Goal: Task Accomplishment & Management: Use online tool/utility

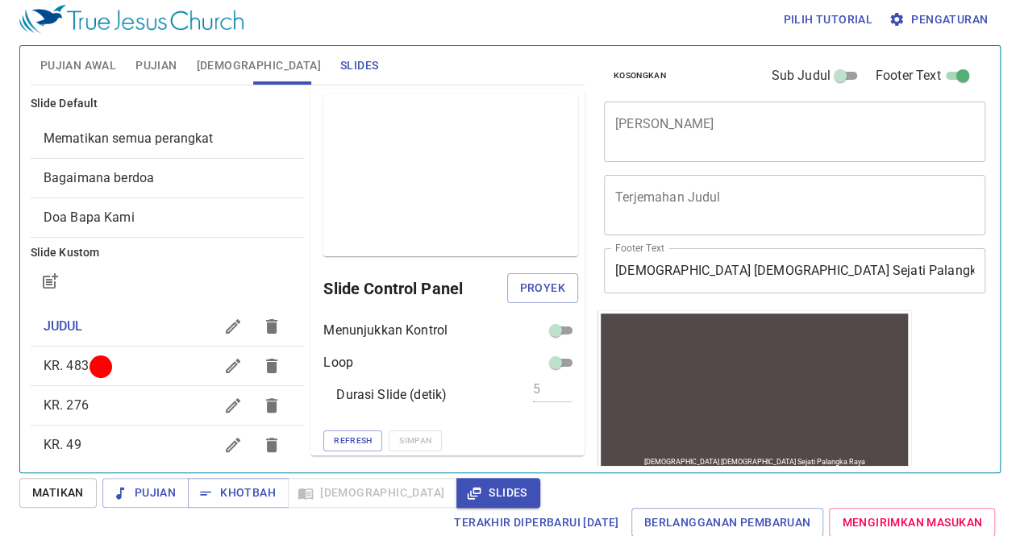
scroll to position [140, 0]
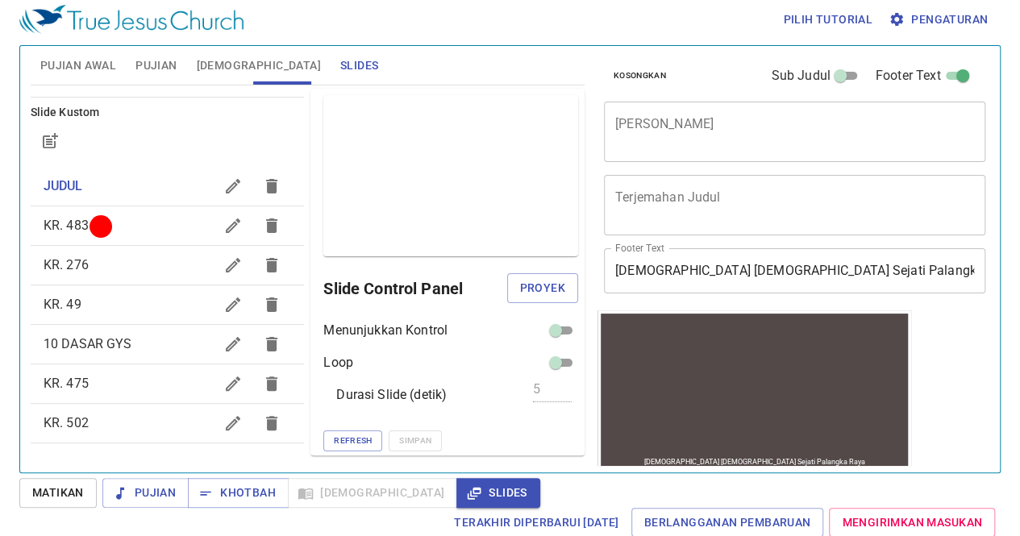
click at [68, 488] on span "Matikan" at bounding box center [58, 493] width 52 height 20
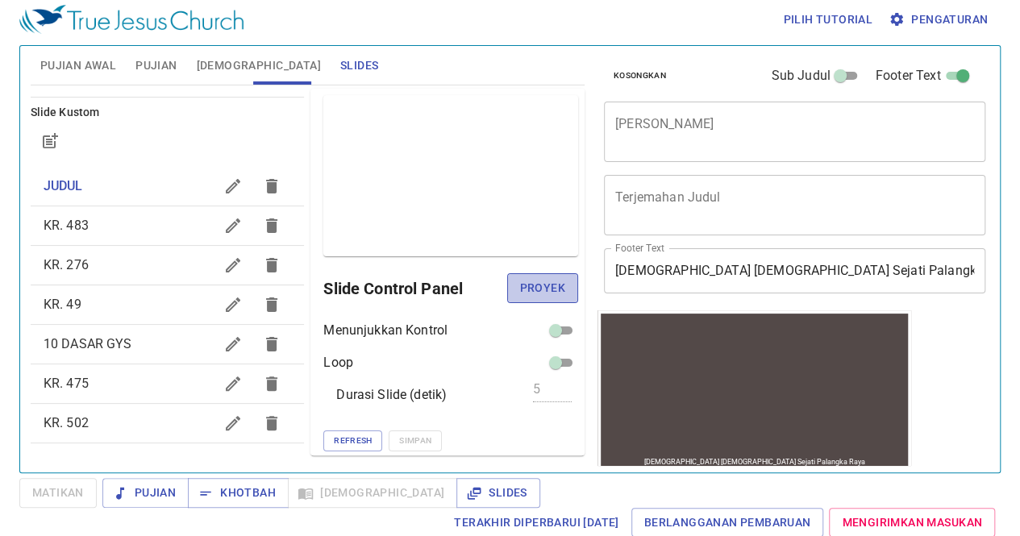
click at [523, 290] on span "Proyek" at bounding box center [542, 288] width 45 height 20
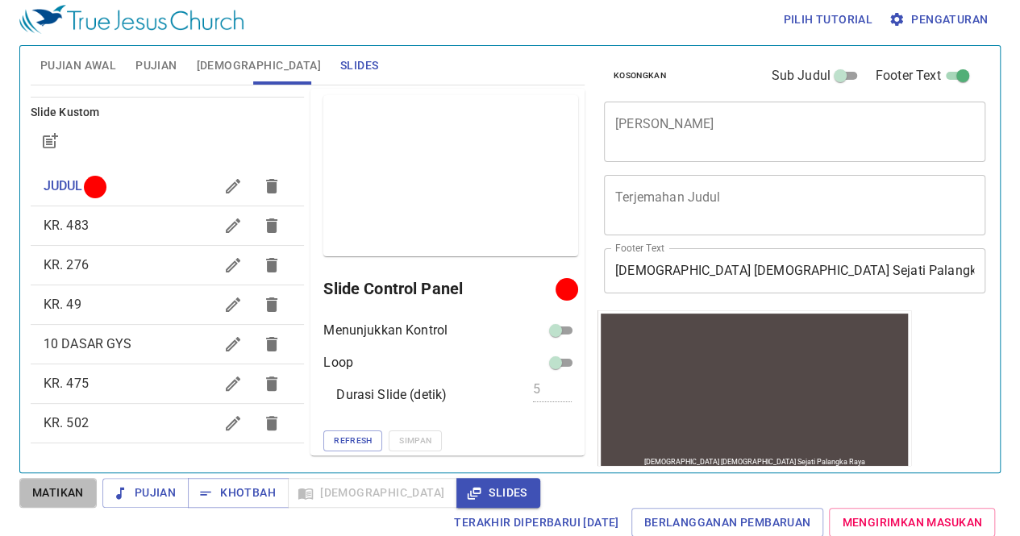
click at [62, 496] on span "Matikan" at bounding box center [58, 493] width 52 height 20
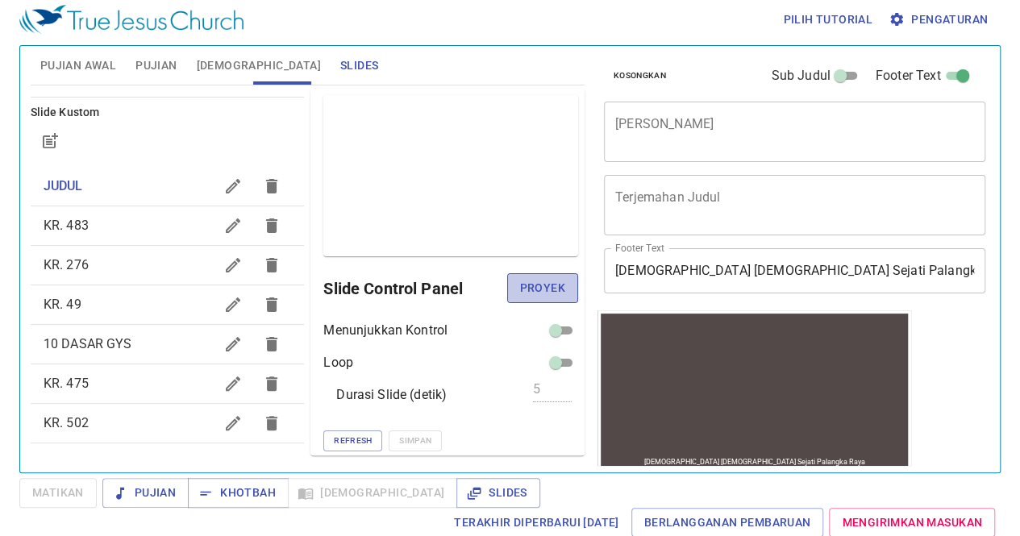
click at [522, 283] on span "Proyek" at bounding box center [542, 288] width 45 height 20
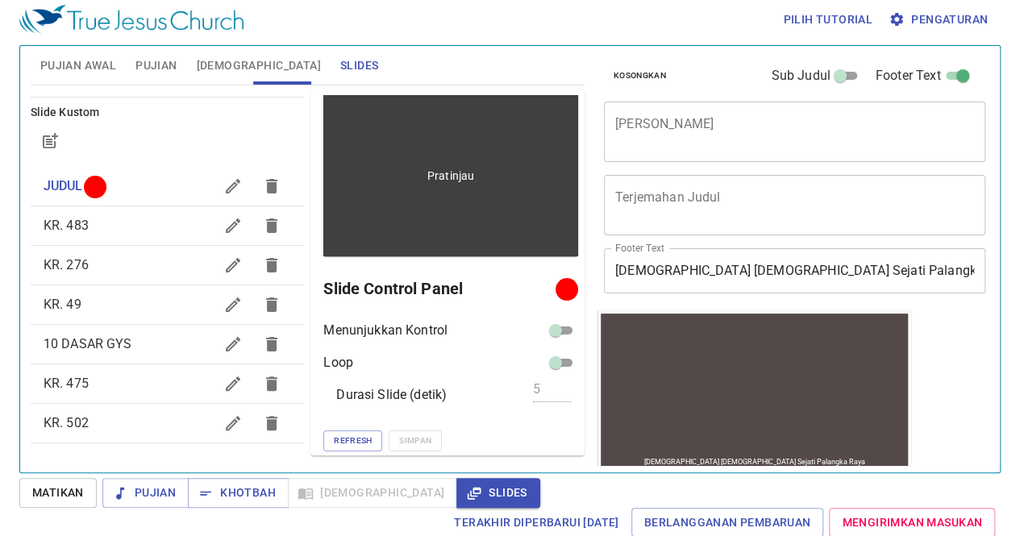
click at [423, 216] on div "Pratinjau" at bounding box center [450, 175] width 255 height 161
click at [394, 123] on div "Pratinjau" at bounding box center [450, 175] width 255 height 161
click at [415, 233] on div "Pratinjau" at bounding box center [450, 175] width 255 height 161
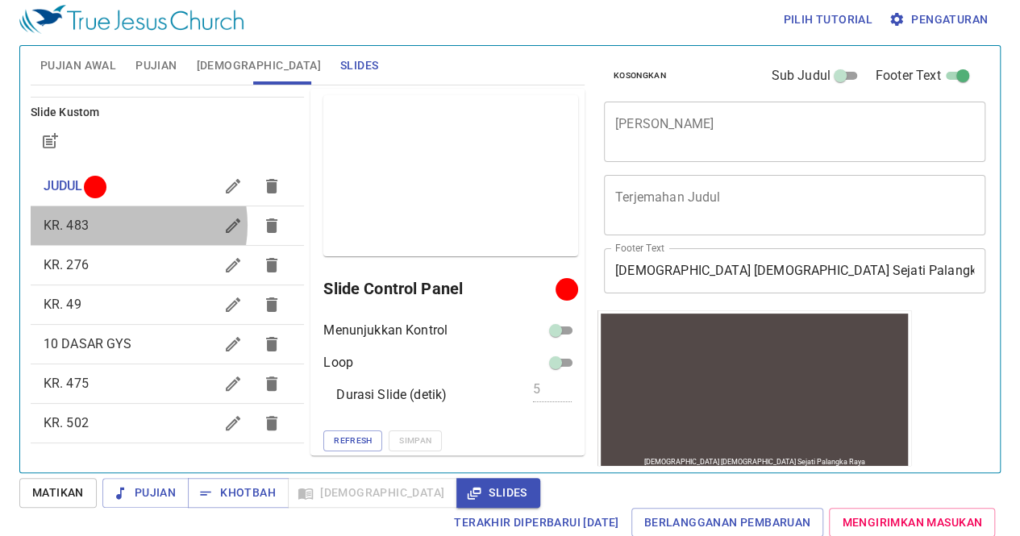
click at [116, 224] on span "KR. 483" at bounding box center [129, 225] width 171 height 19
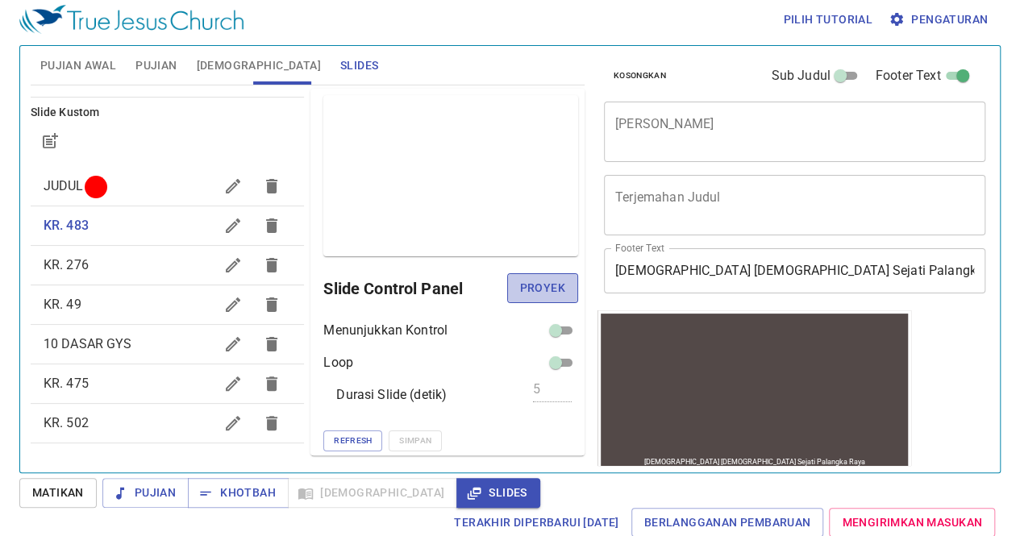
click at [535, 288] on span "Proyek" at bounding box center [542, 288] width 45 height 20
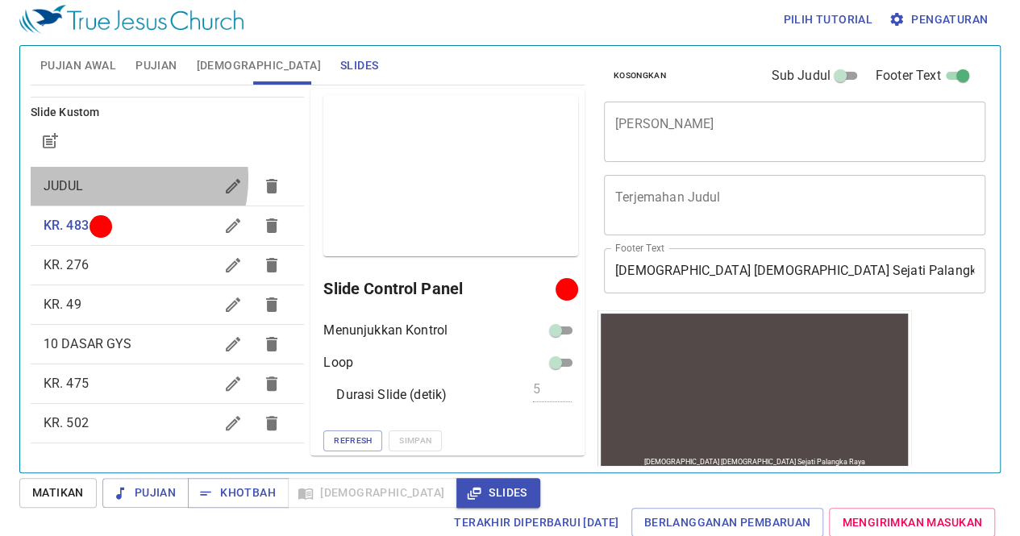
click at [120, 178] on span "JUDUL" at bounding box center [129, 186] width 171 height 19
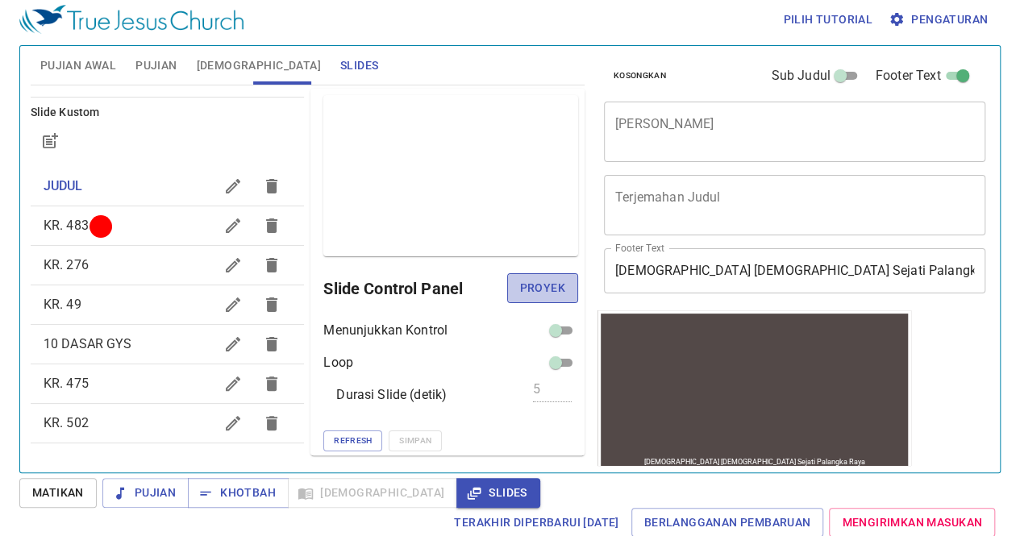
click at [521, 281] on span "Proyek" at bounding box center [542, 288] width 45 height 20
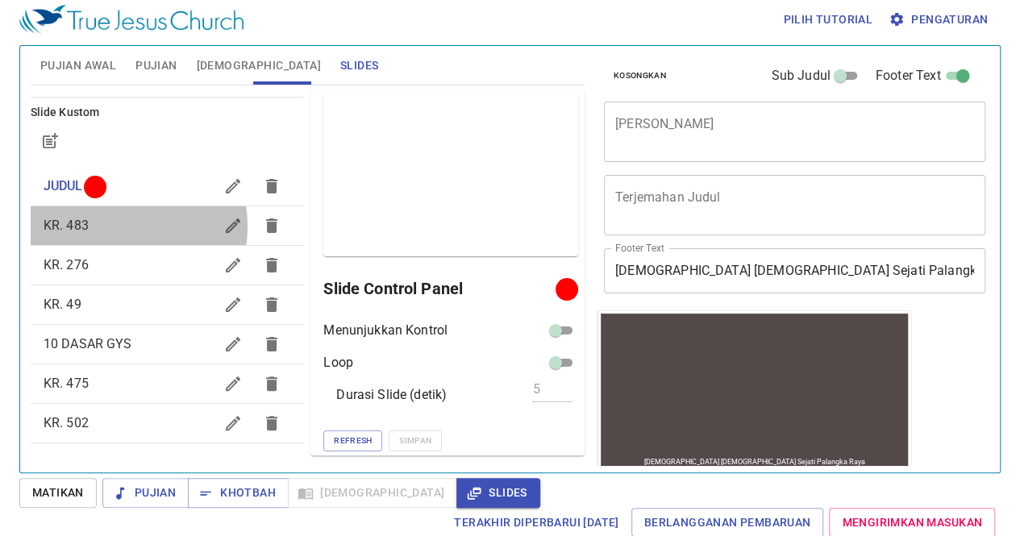
click at [110, 226] on span "KR. 483" at bounding box center [129, 225] width 171 height 19
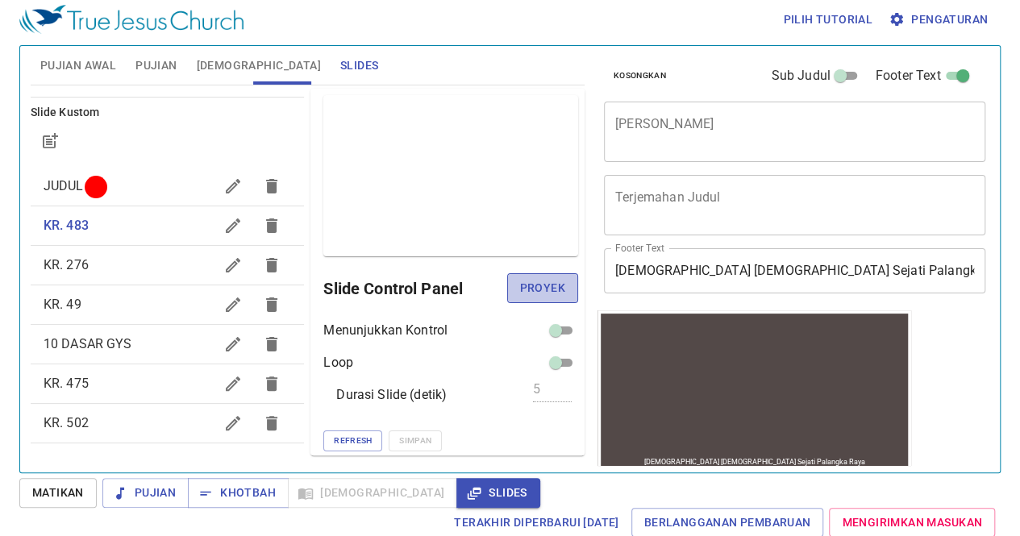
click at [534, 286] on span "Proyek" at bounding box center [542, 288] width 45 height 20
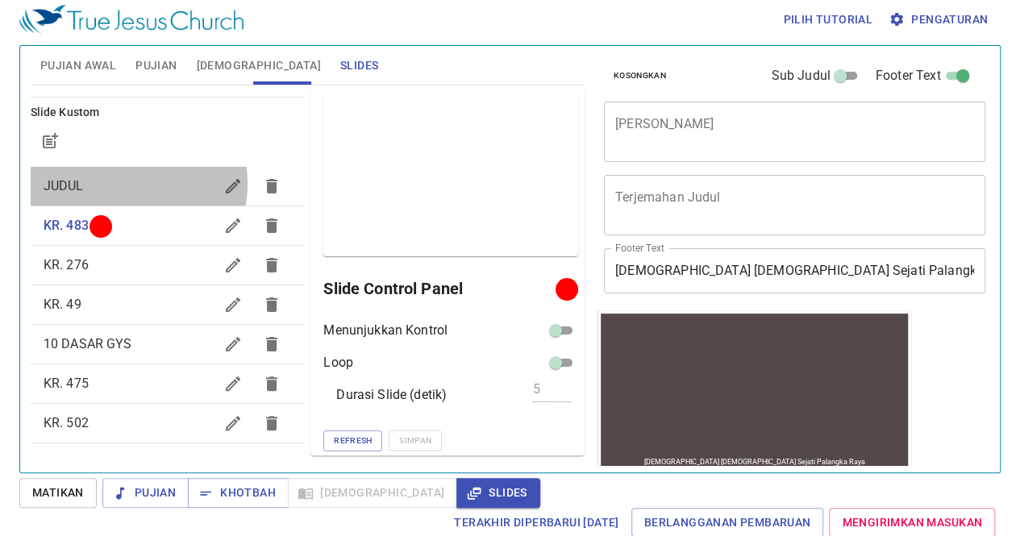
click at [123, 183] on span "JUDUL" at bounding box center [129, 186] width 171 height 19
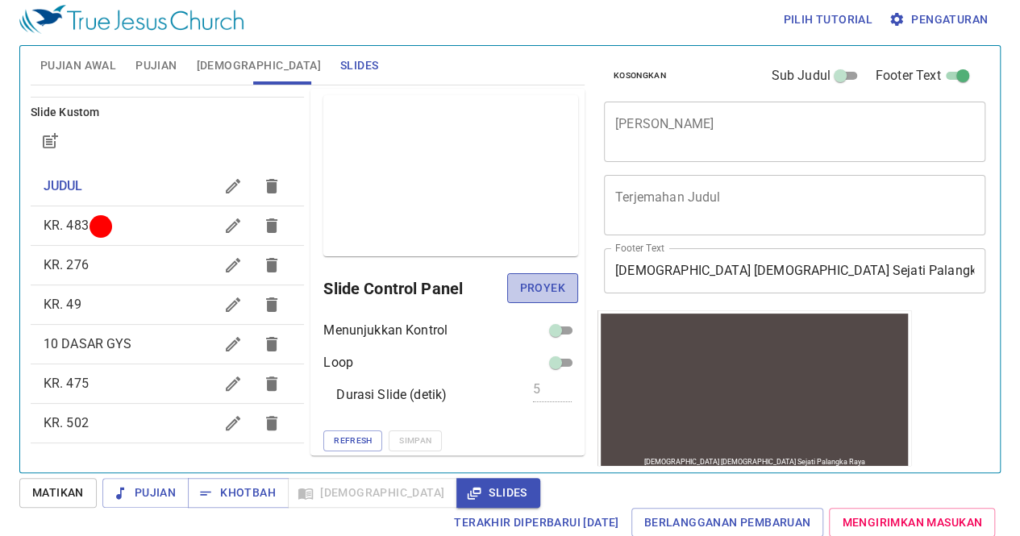
click at [539, 288] on span "Proyek" at bounding box center [542, 288] width 45 height 20
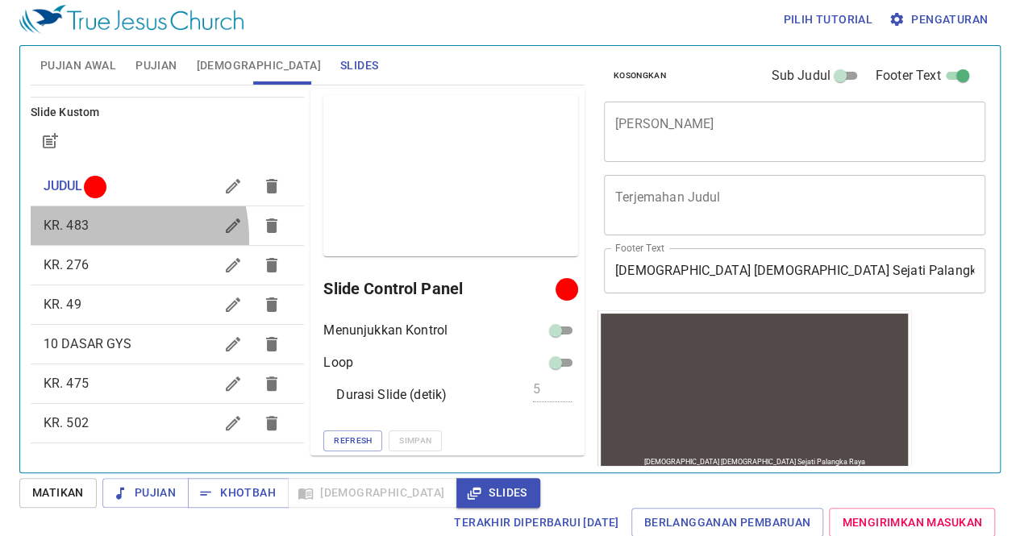
click at [83, 240] on div "KR. 483" at bounding box center [168, 225] width 274 height 39
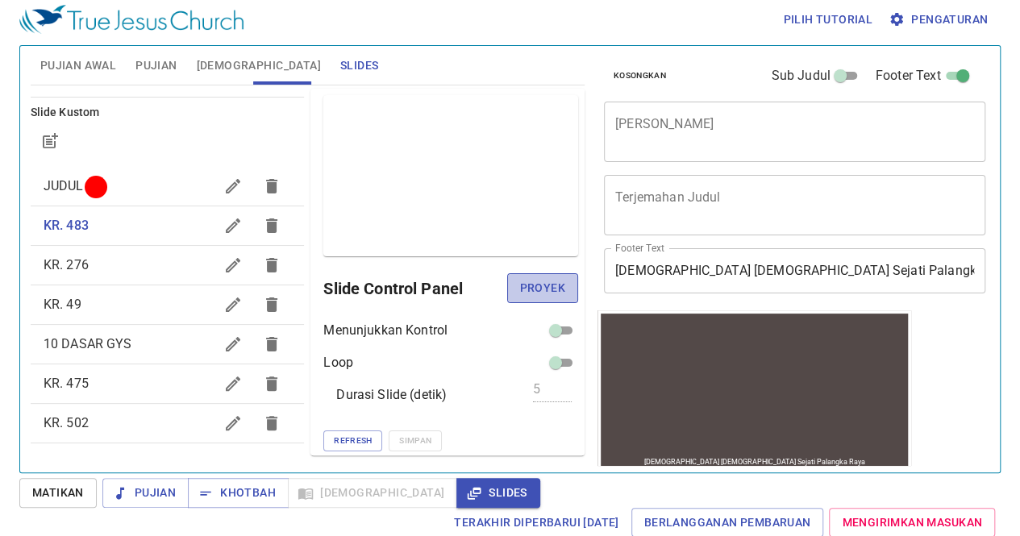
click at [520, 281] on span "Proyek" at bounding box center [542, 288] width 45 height 20
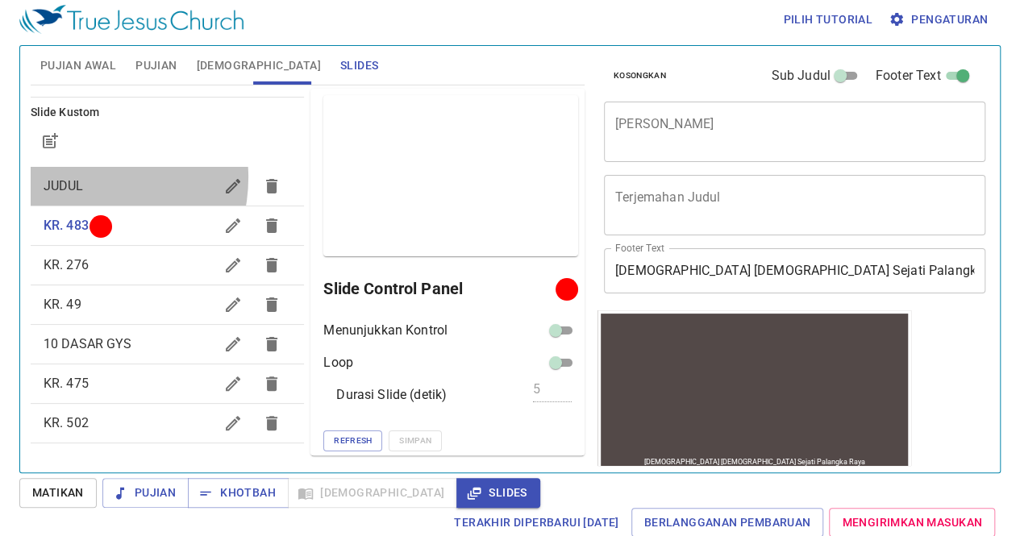
click at [79, 178] on span "JUDUL" at bounding box center [64, 185] width 40 height 15
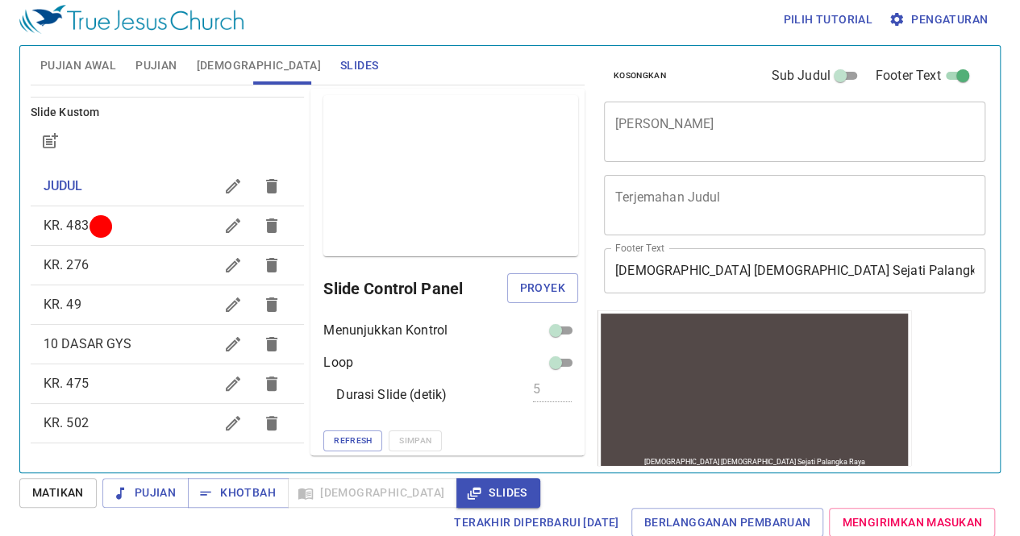
click at [516, 269] on div "Slide Control Panel Proyek" at bounding box center [450, 288] width 255 height 39
click at [529, 289] on span "Proyek" at bounding box center [542, 288] width 45 height 20
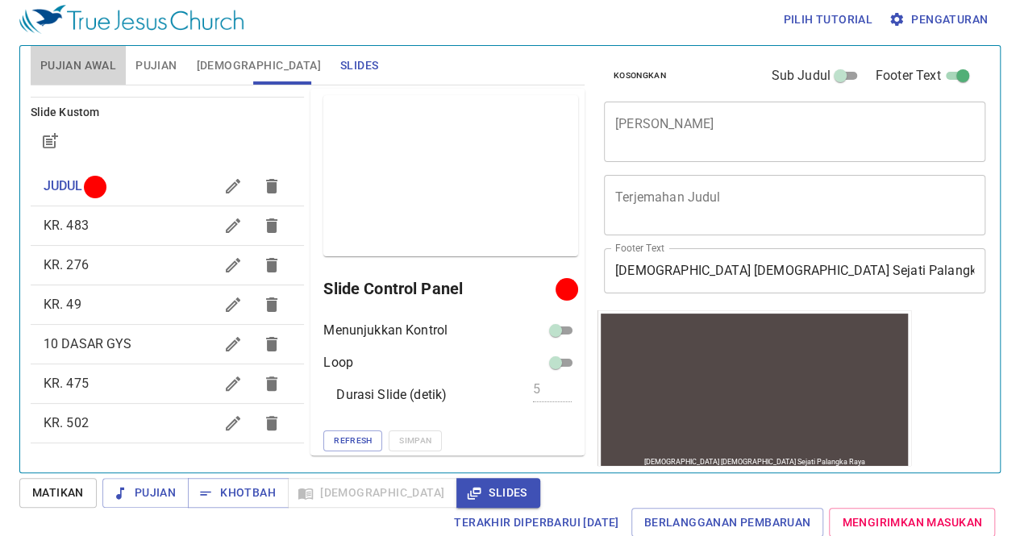
click at [86, 60] on span "Pujian Awal" at bounding box center [78, 66] width 76 height 20
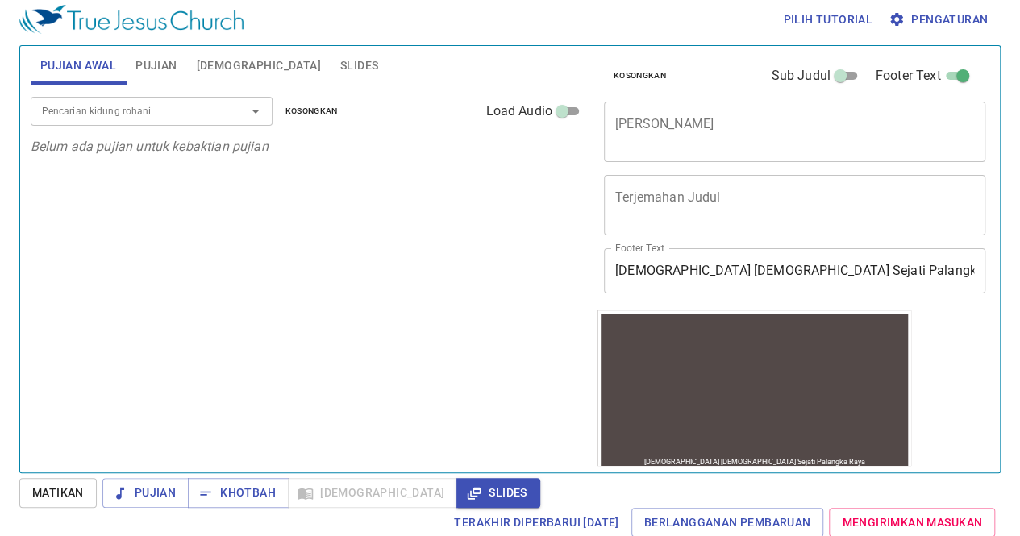
click at [140, 70] on span "Pujian" at bounding box center [155, 66] width 41 height 20
click at [340, 64] on span "Slides" at bounding box center [359, 66] width 38 height 20
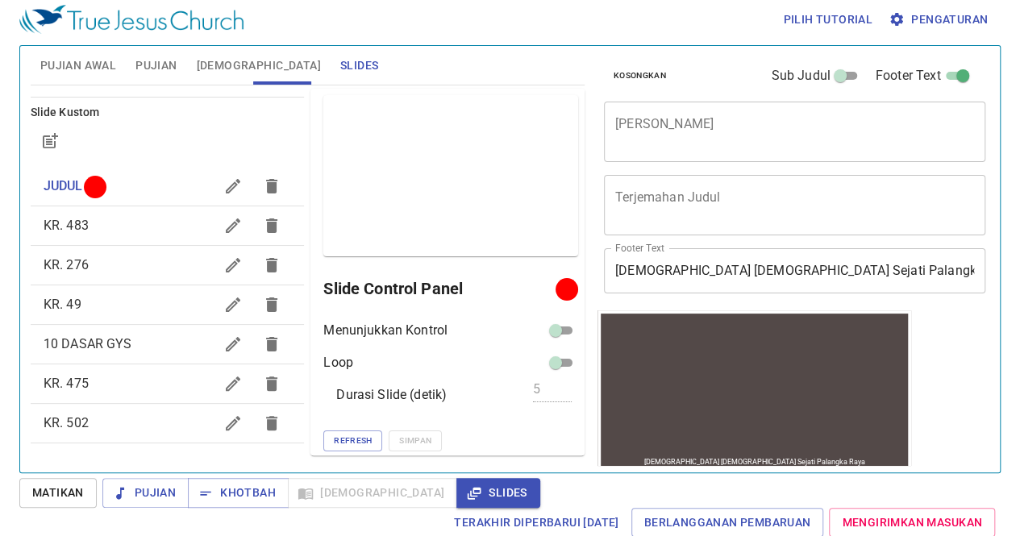
click at [411, 12] on div "Pilih tutorial Pengaturan" at bounding box center [506, 20] width 975 height 52
click at [214, 435] on button "button" at bounding box center [233, 423] width 39 height 39
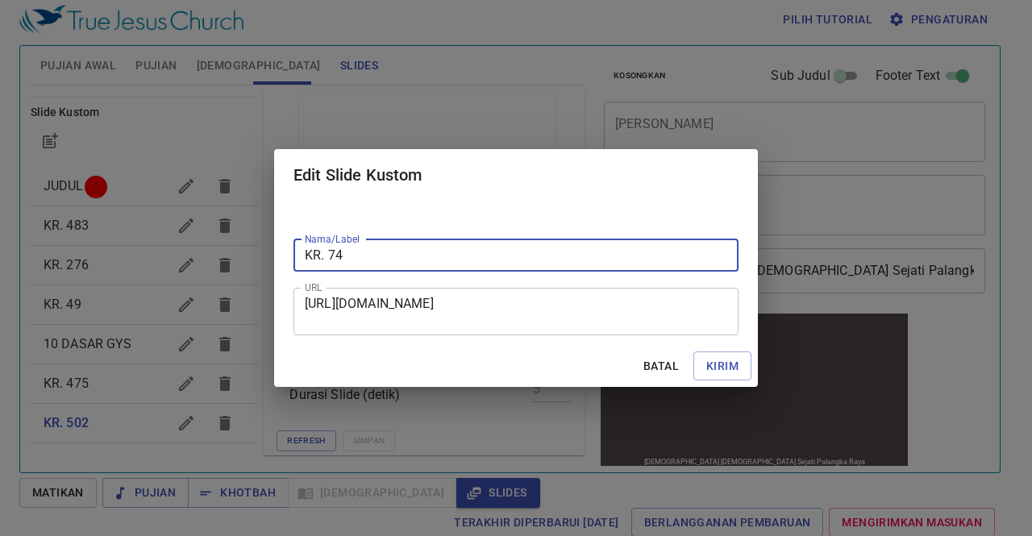
type input "KR. 74"
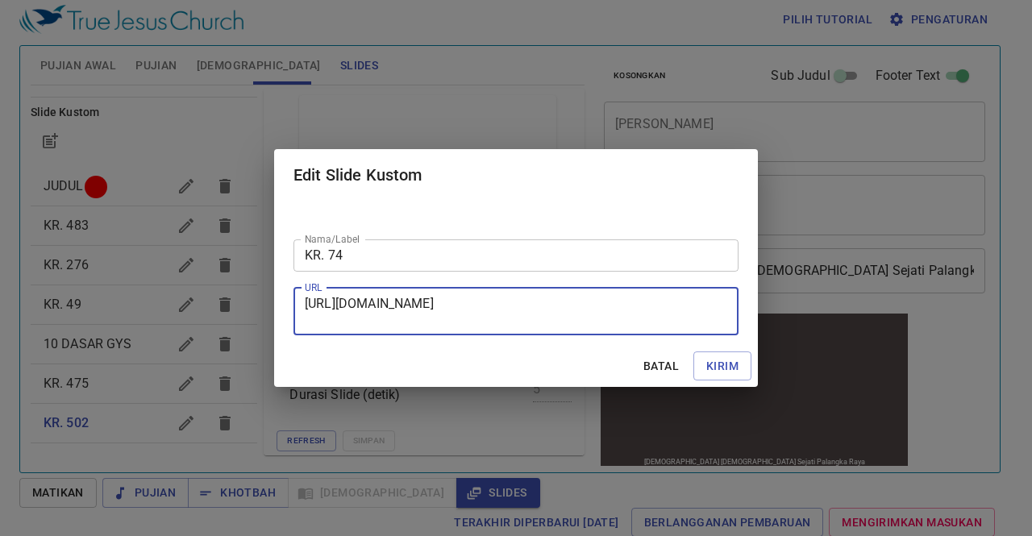
drag, startPoint x: 306, startPoint y: 302, endPoint x: 773, endPoint y: 323, distance: 467.4
click at [773, 323] on div "Edit Slide Kustom Nama/Label KR. 74 Nama/Label URL [URL][DOMAIN_NAME] URL Batal…" at bounding box center [516, 268] width 1032 height 536
paste textarea "cN_3tYVdMaj5JII506OL7XgiIvXBDBqr"
type textarea "[URL][DOMAIN_NAME]"
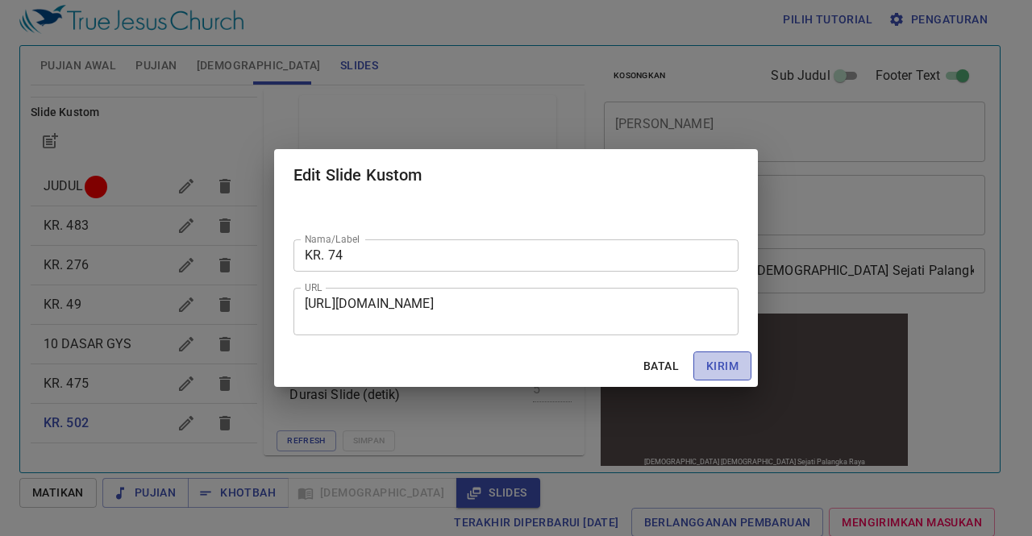
click at [732, 373] on span "Kirim" at bounding box center [723, 366] width 32 height 20
checkbox input "true"
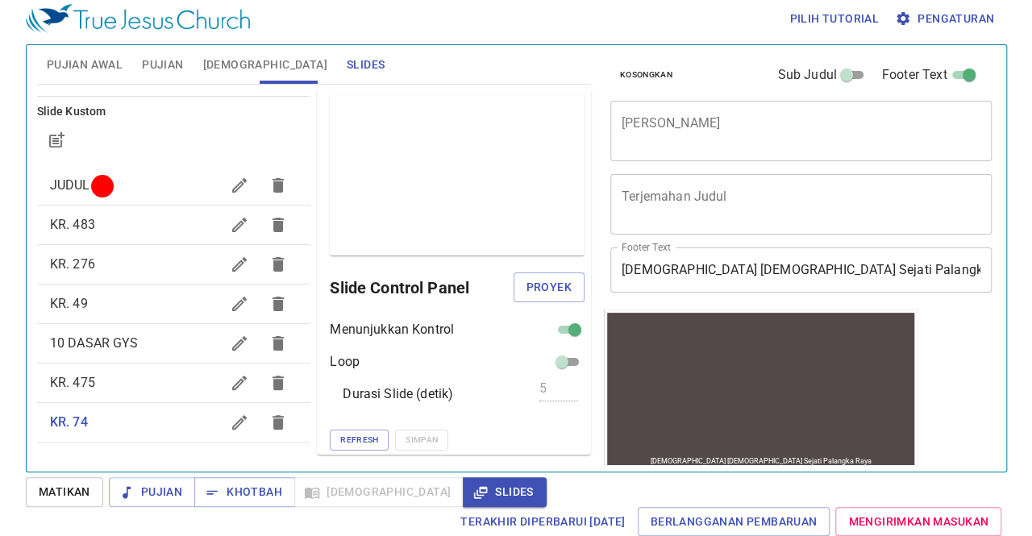
scroll to position [6, 0]
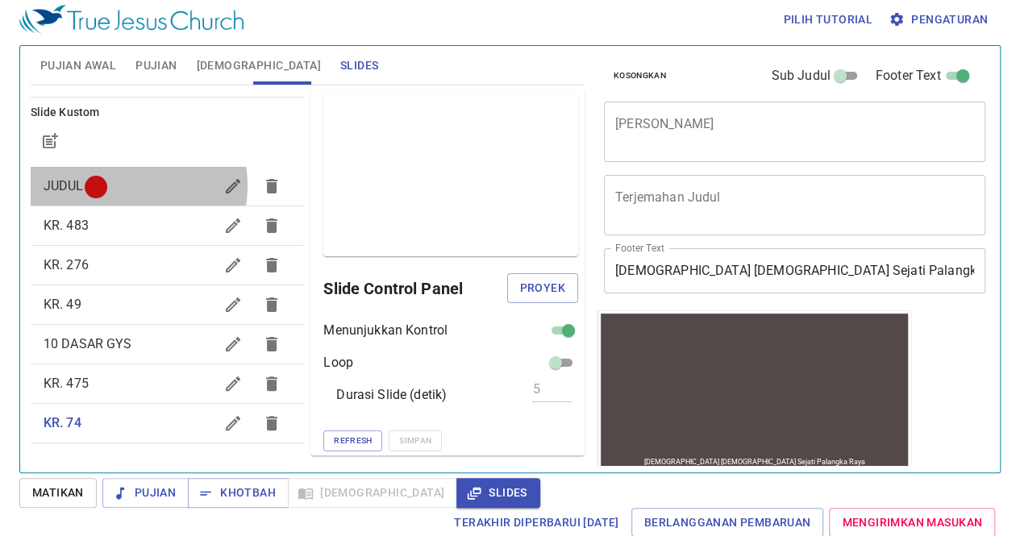
click at [123, 185] on span "JUDUL" at bounding box center [129, 186] width 171 height 19
checkbox input "false"
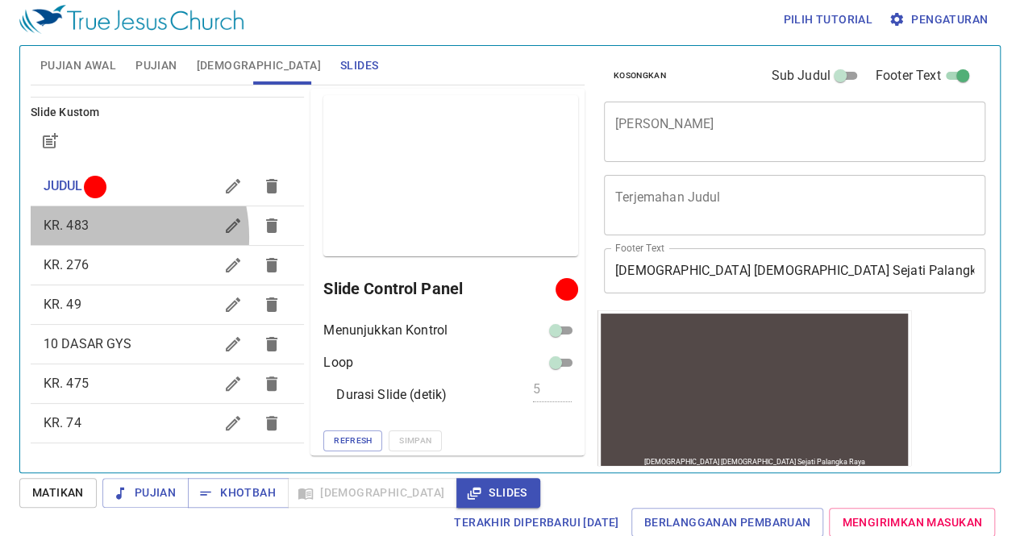
click at [88, 236] on div "KR. 483" at bounding box center [168, 225] width 274 height 39
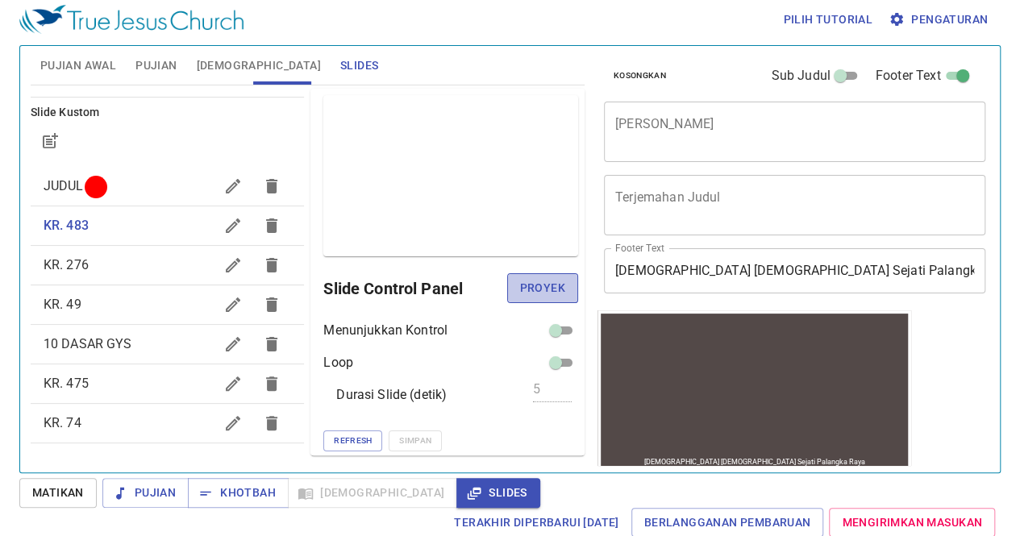
click at [540, 280] on span "Proyek" at bounding box center [542, 288] width 45 height 20
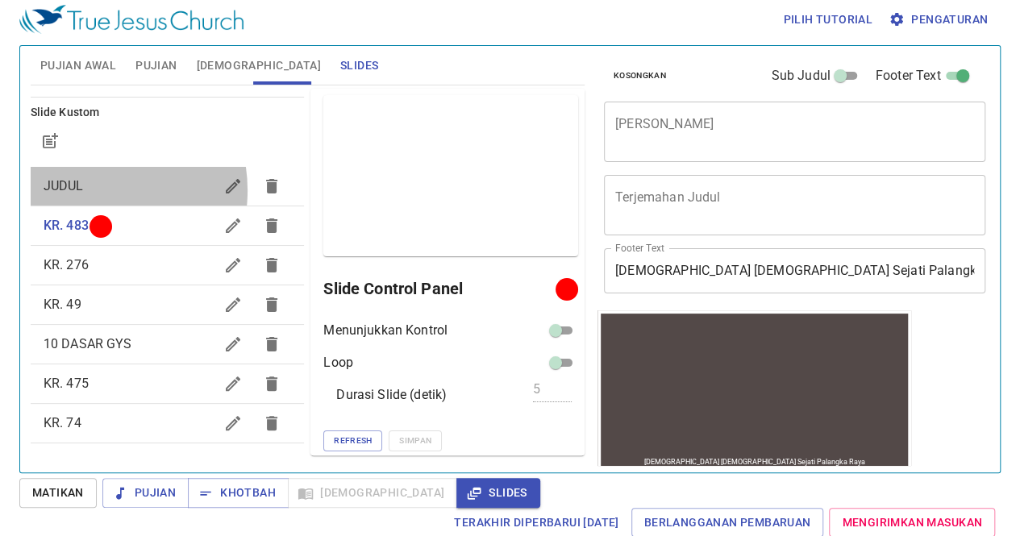
click at [85, 190] on span "JUDUL" at bounding box center [129, 186] width 171 height 19
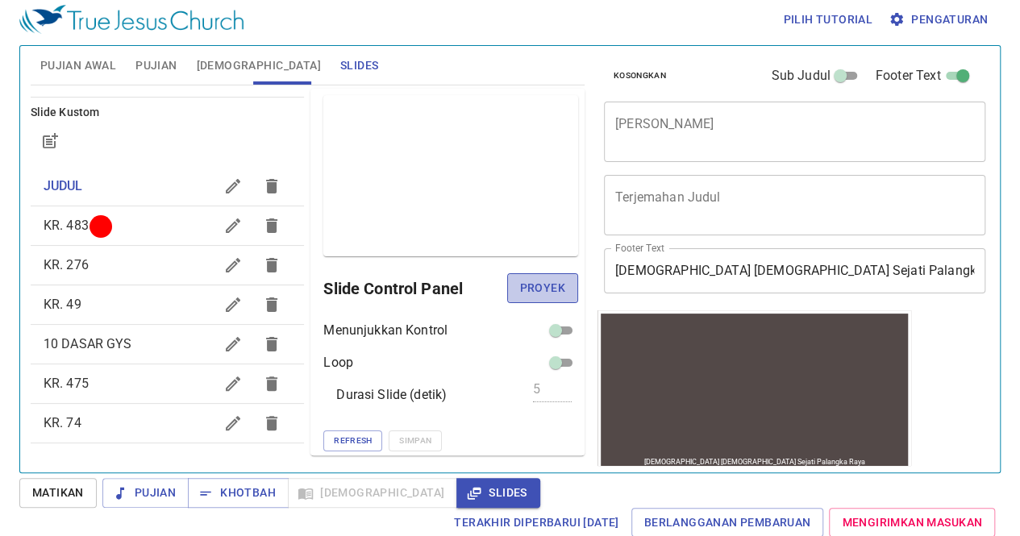
click at [520, 296] on span "Proyek" at bounding box center [542, 288] width 45 height 20
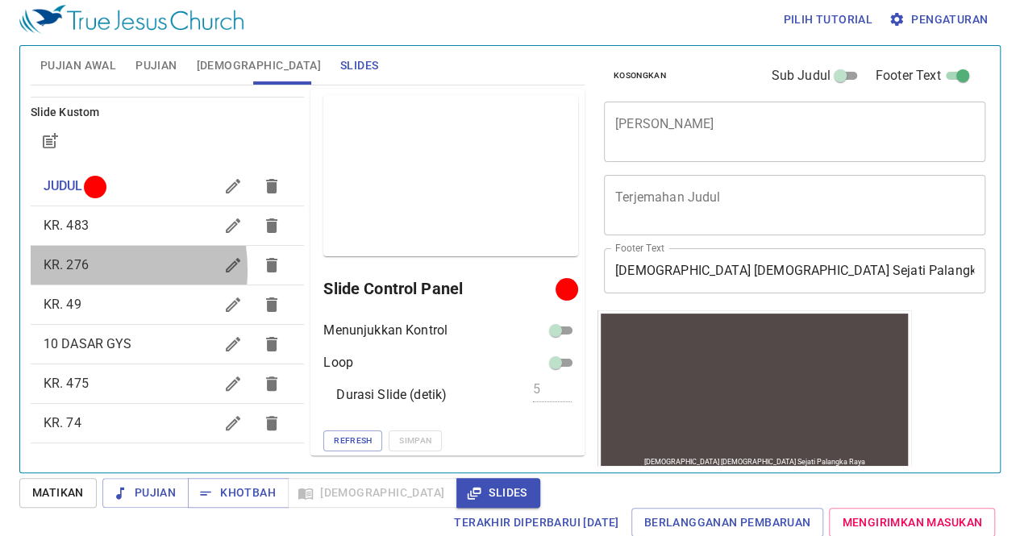
click at [70, 269] on span "KR. 276" at bounding box center [66, 264] width 45 height 15
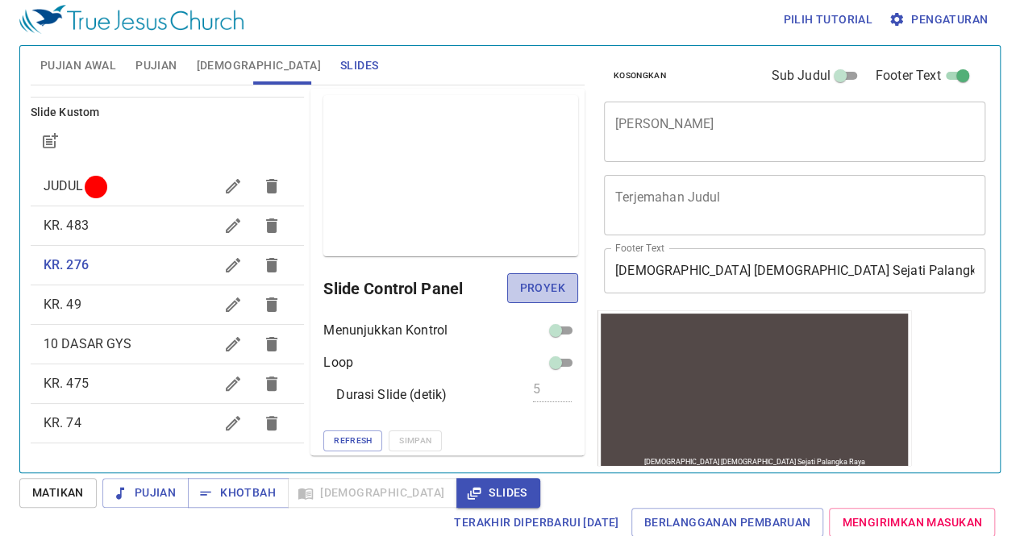
click at [523, 286] on span "Proyek" at bounding box center [542, 288] width 45 height 20
click at [118, 191] on span "JUDUL" at bounding box center [129, 186] width 171 height 19
click at [523, 285] on span "Proyek" at bounding box center [542, 288] width 45 height 20
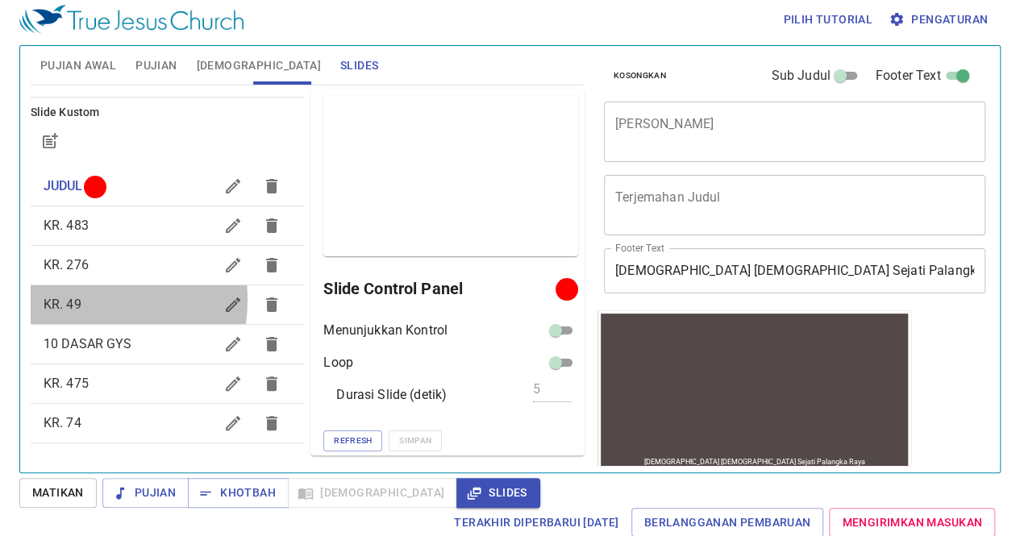
click at [77, 299] on span "KR. 49" at bounding box center [63, 304] width 38 height 15
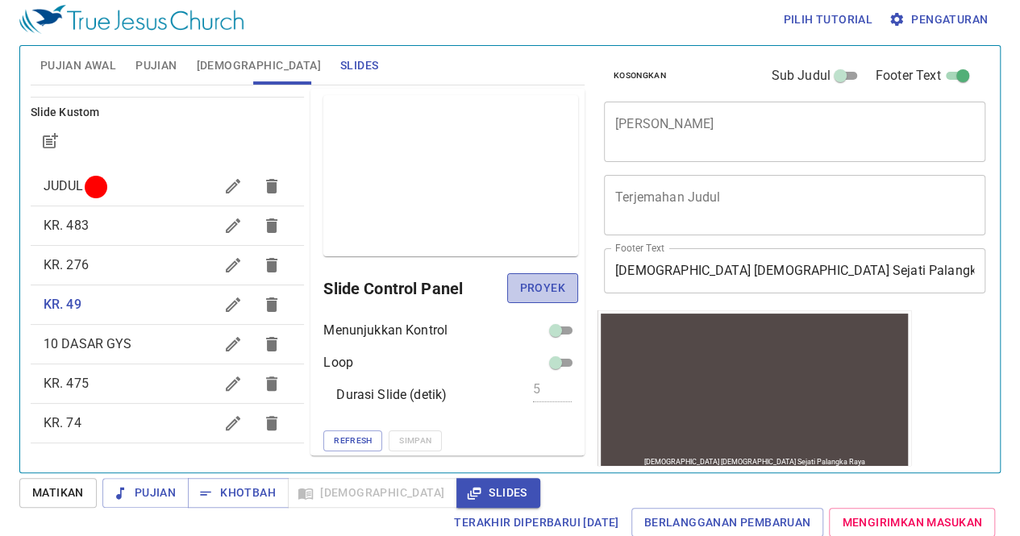
click at [533, 290] on span "Proyek" at bounding box center [542, 288] width 45 height 20
click at [108, 187] on span "JUDUL" at bounding box center [129, 186] width 171 height 19
click at [528, 286] on span "Proyek" at bounding box center [542, 288] width 45 height 20
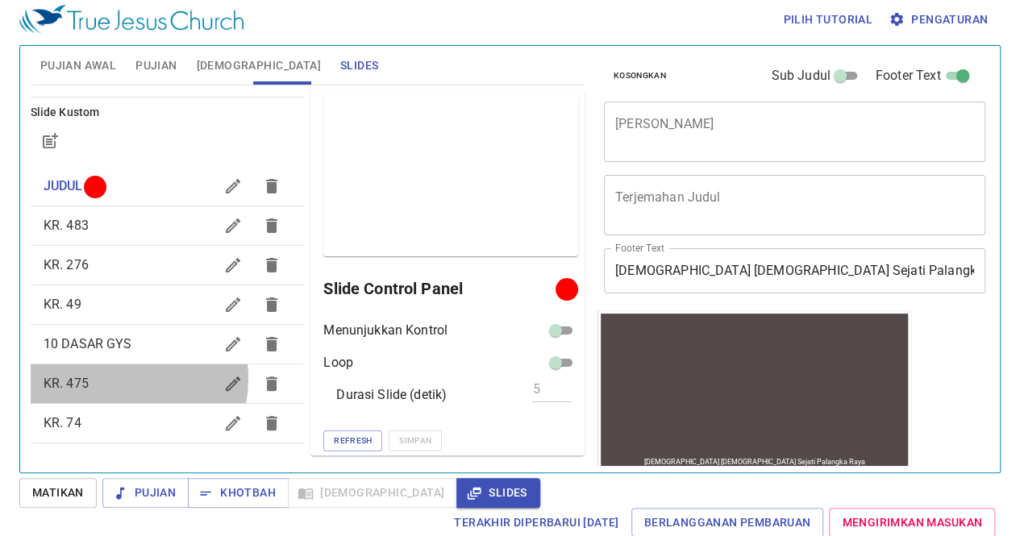
click at [113, 378] on span "KR. 475" at bounding box center [129, 383] width 171 height 19
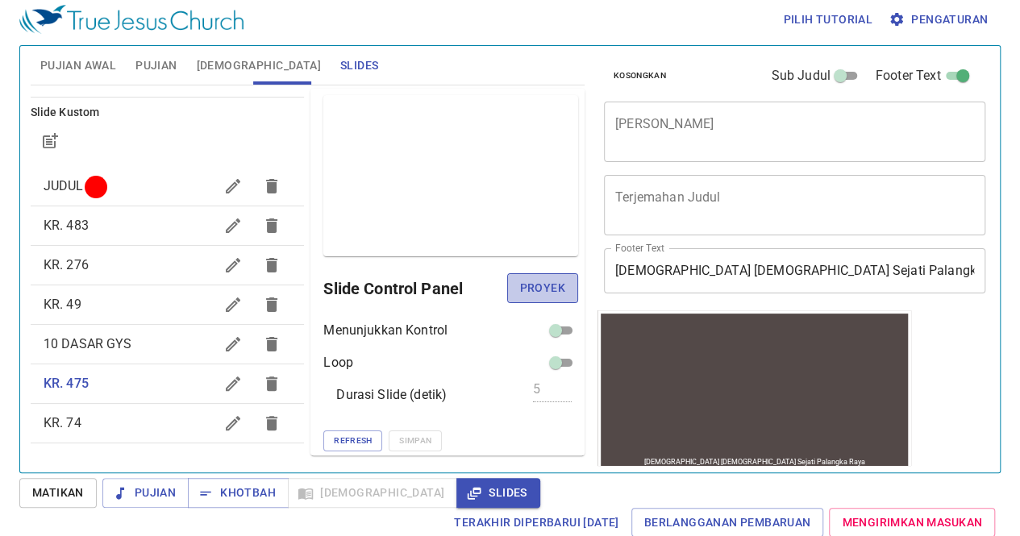
click at [538, 283] on span "Proyek" at bounding box center [542, 288] width 45 height 20
click at [76, 198] on div "JUDUL" at bounding box center [168, 186] width 274 height 39
click at [545, 288] on span "Proyek" at bounding box center [542, 288] width 45 height 20
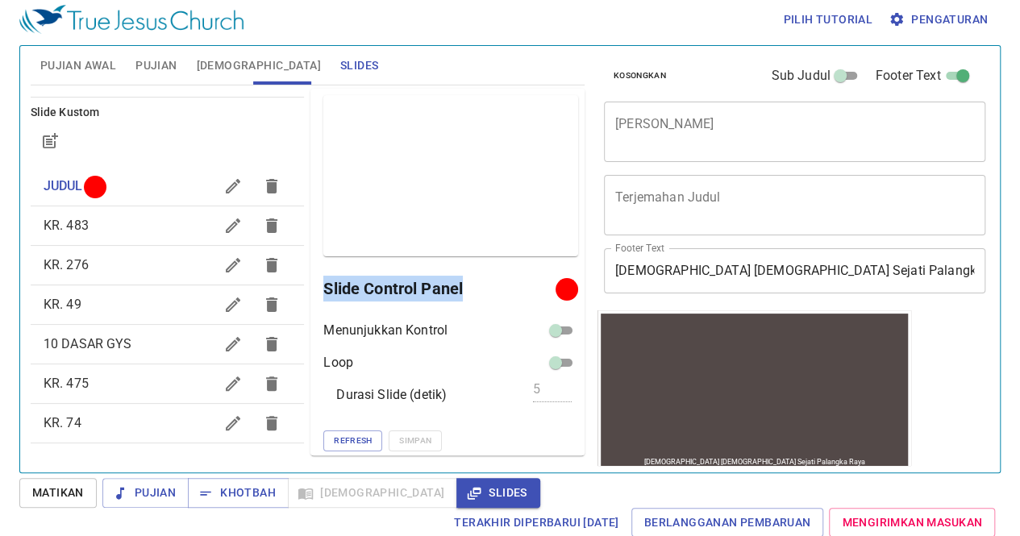
click at [545, 288] on h6 "Slide Control Panel" at bounding box center [442, 289] width 238 height 26
click at [222, 65] on span "[DEMOGRAPHIC_DATA]" at bounding box center [259, 66] width 124 height 20
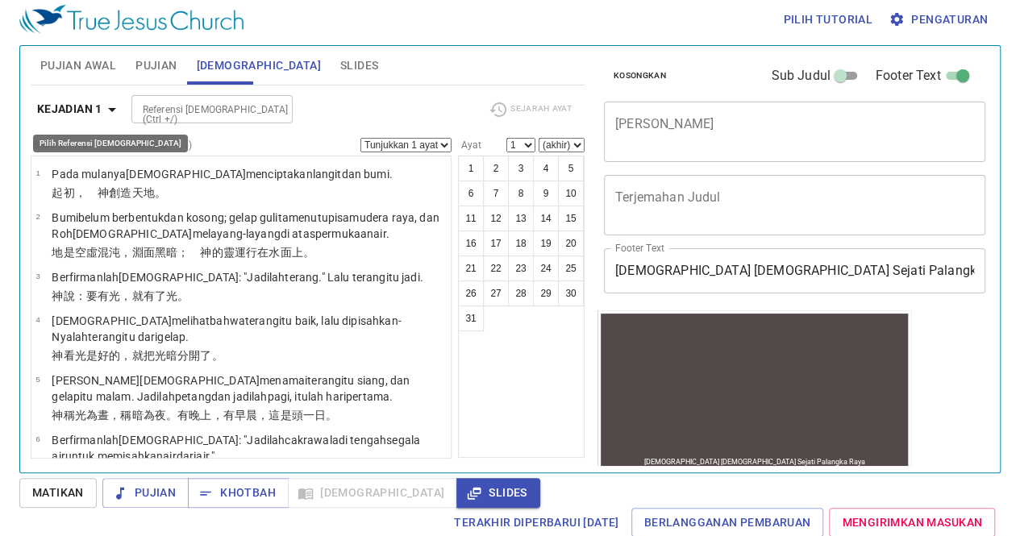
click at [85, 110] on b "Kejadian 1" at bounding box center [69, 109] width 65 height 20
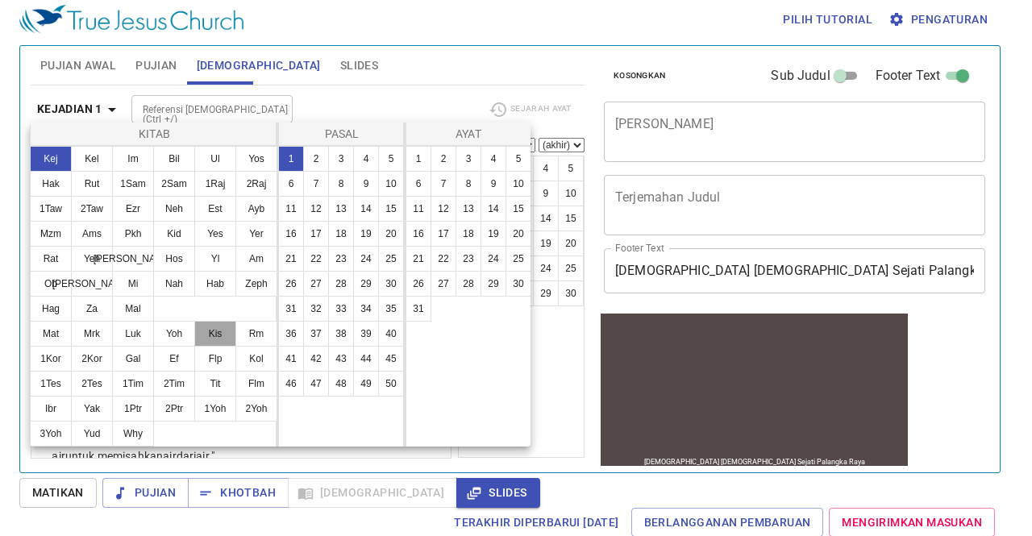
click at [211, 341] on button "Kis" at bounding box center [215, 334] width 42 height 26
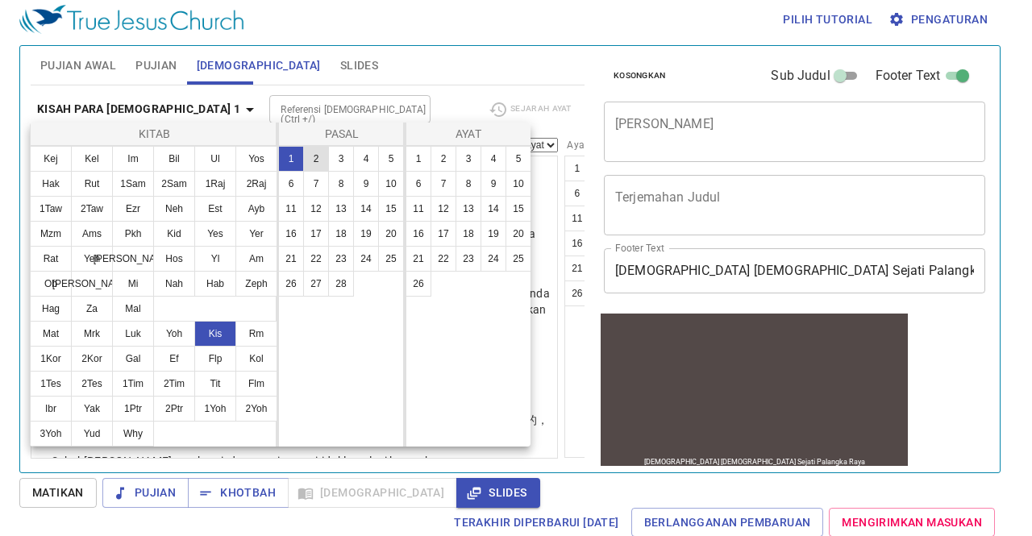
click at [311, 162] on button "2" at bounding box center [316, 159] width 26 height 26
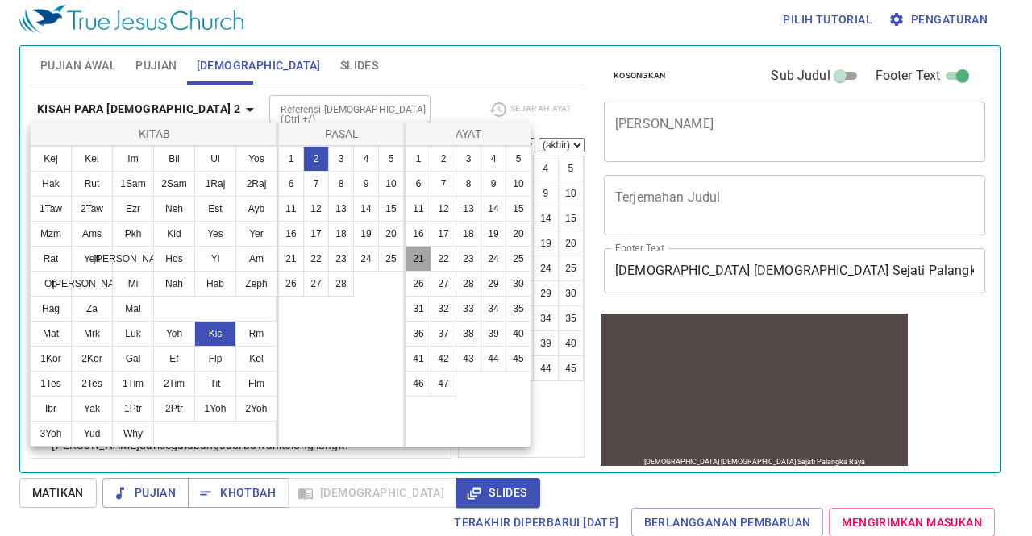
click at [406, 262] on button "21" at bounding box center [419, 259] width 26 height 26
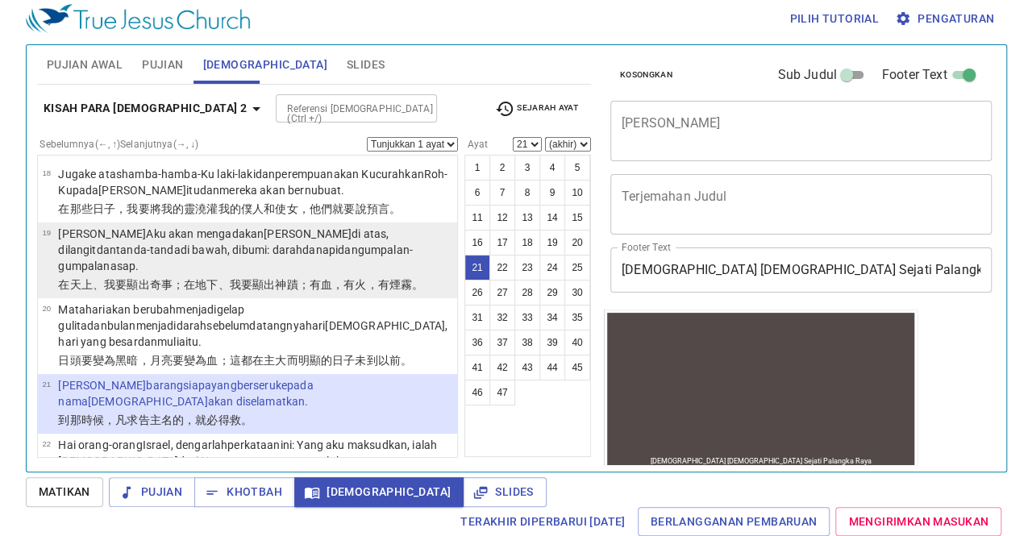
scroll to position [1240, 0]
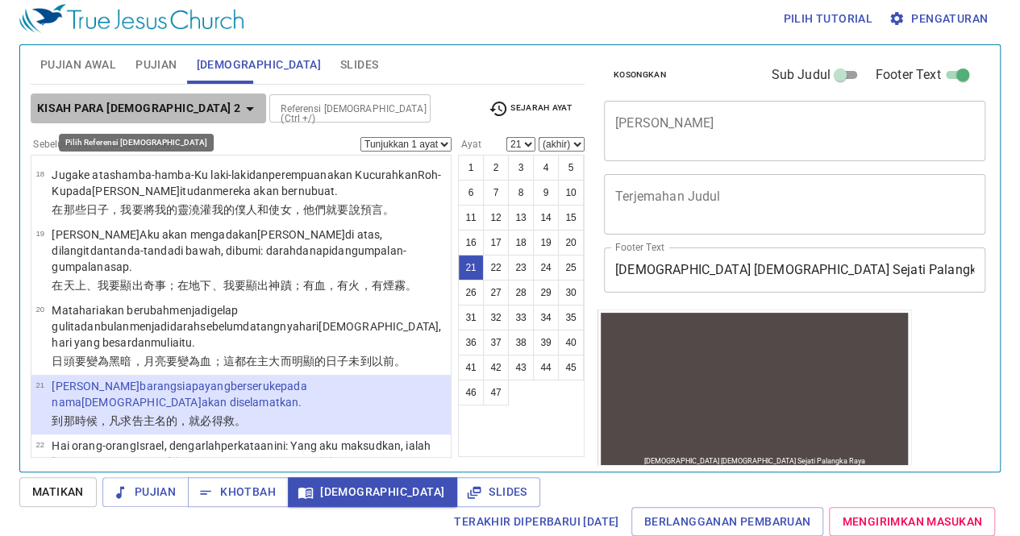
click at [240, 110] on icon "button" at bounding box center [249, 108] width 19 height 19
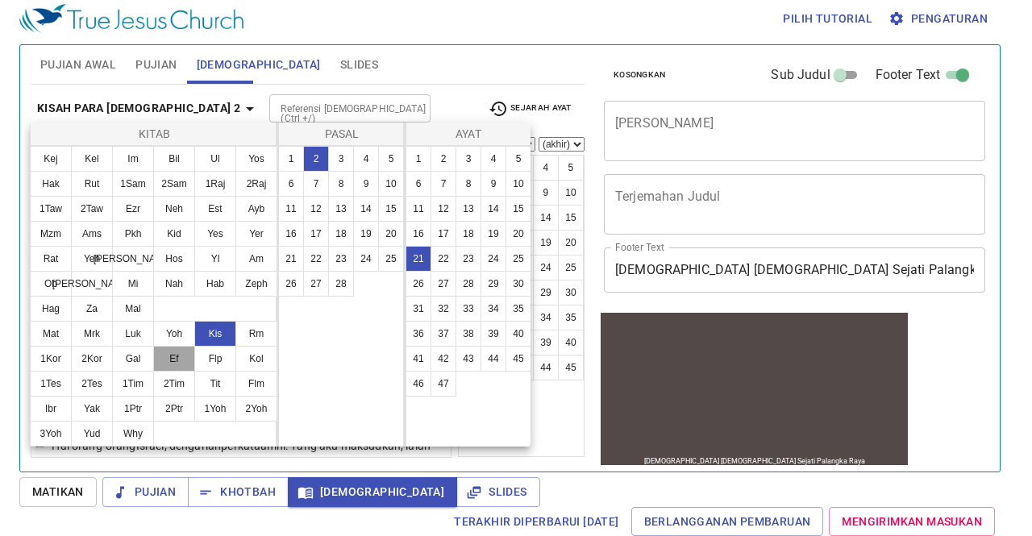
click at [182, 366] on button "Ef" at bounding box center [174, 359] width 42 height 26
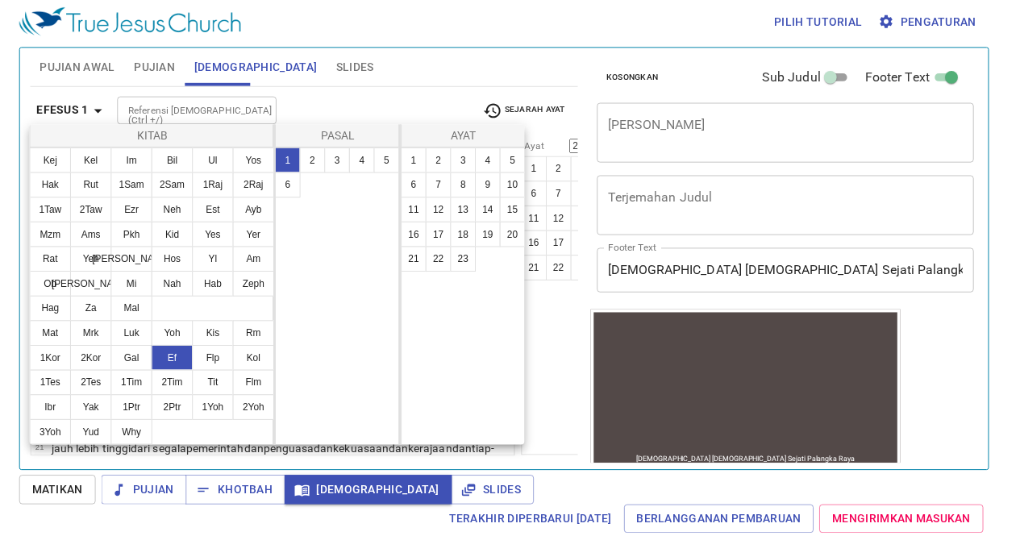
scroll to position [0, 0]
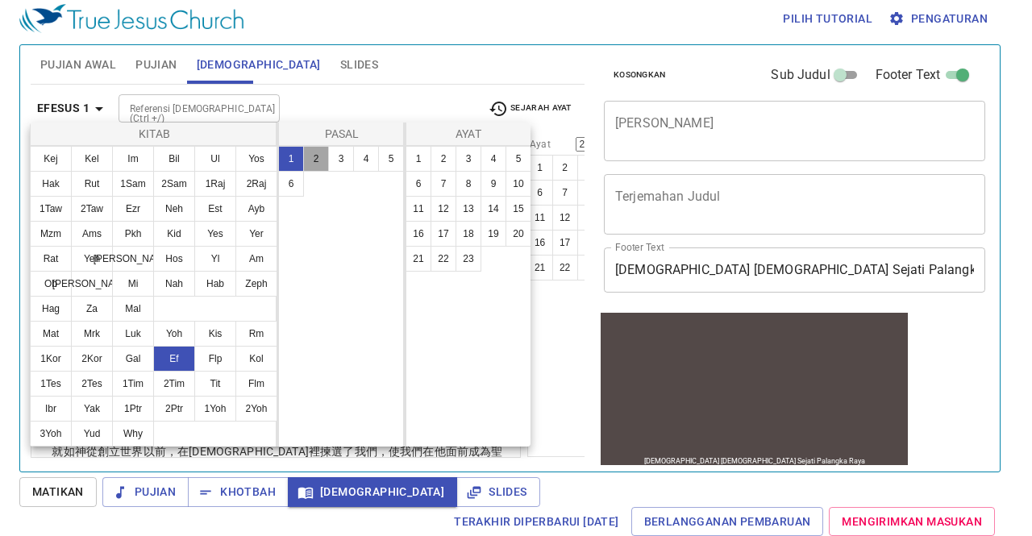
click at [315, 154] on button "2" at bounding box center [316, 159] width 26 height 26
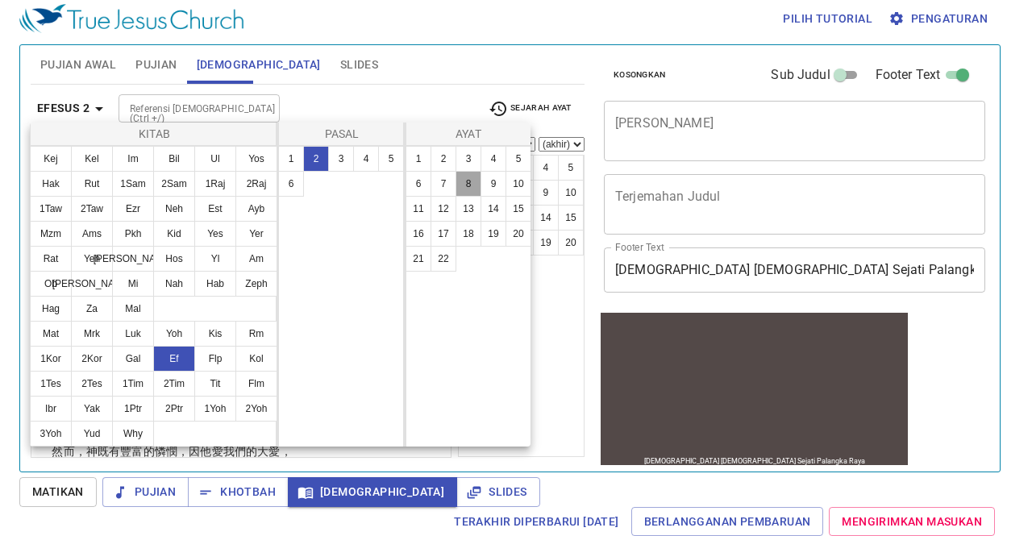
click at [469, 178] on button "8" at bounding box center [469, 184] width 26 height 26
select select "8"
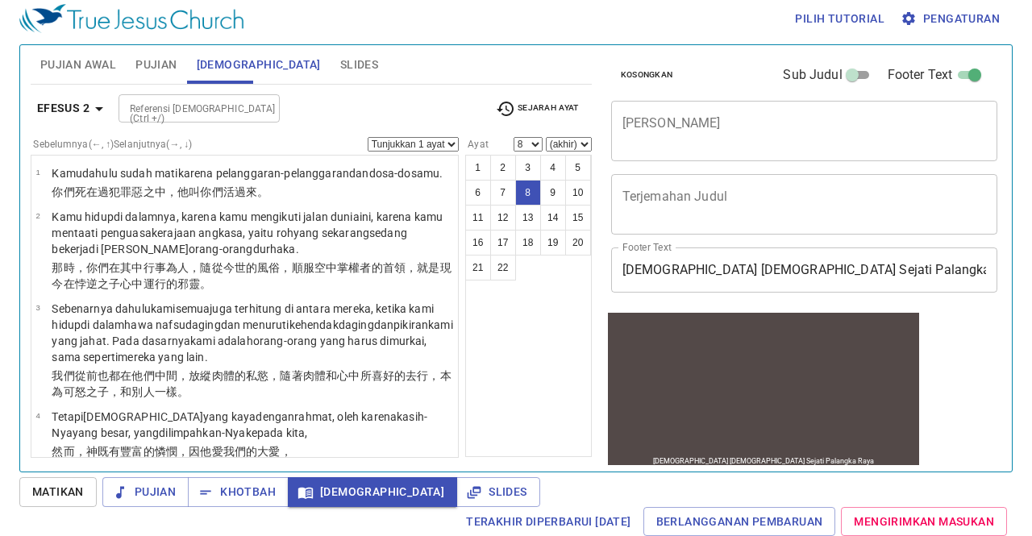
scroll to position [448, 0]
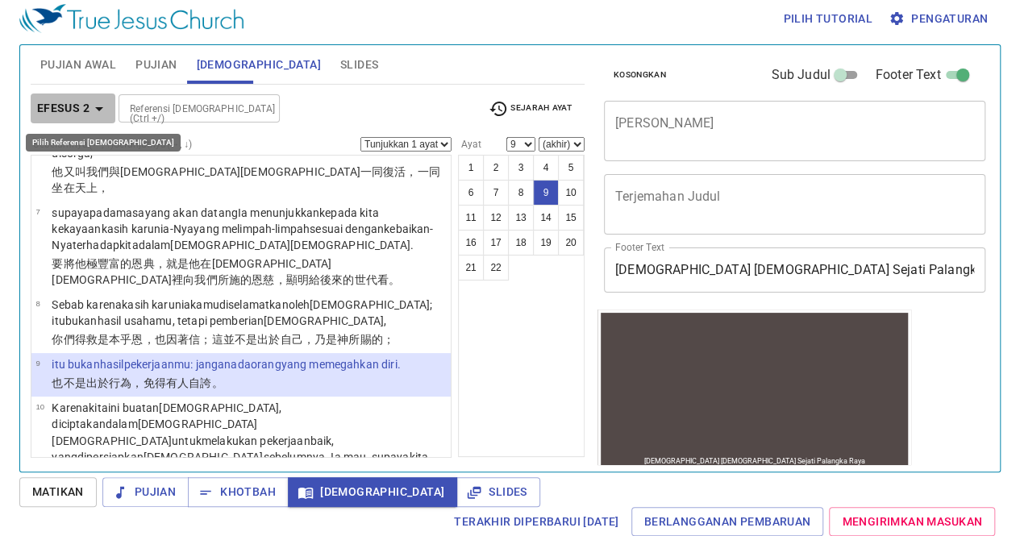
click at [102, 108] on icon "button" at bounding box center [99, 108] width 19 height 19
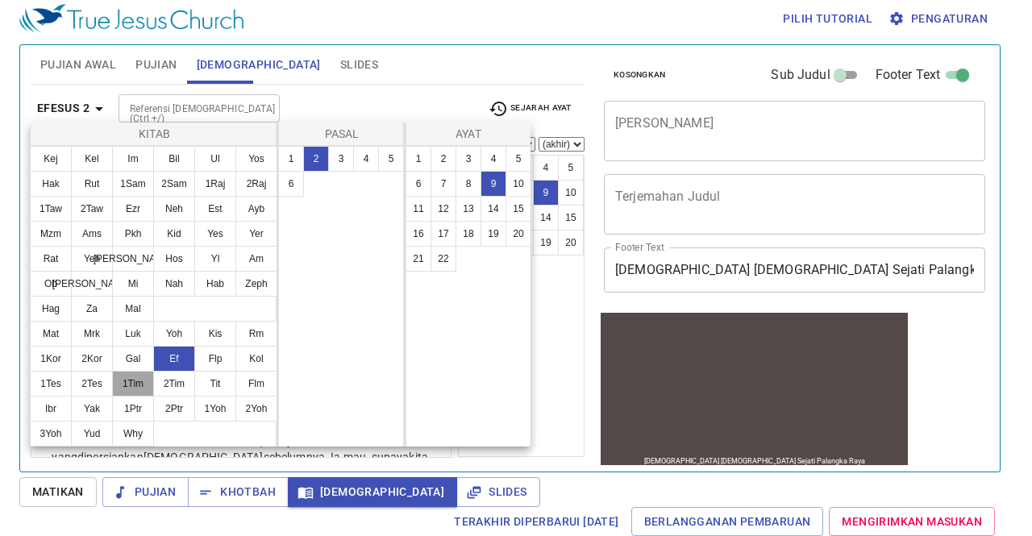
click at [133, 375] on button "1Tim" at bounding box center [133, 384] width 42 height 26
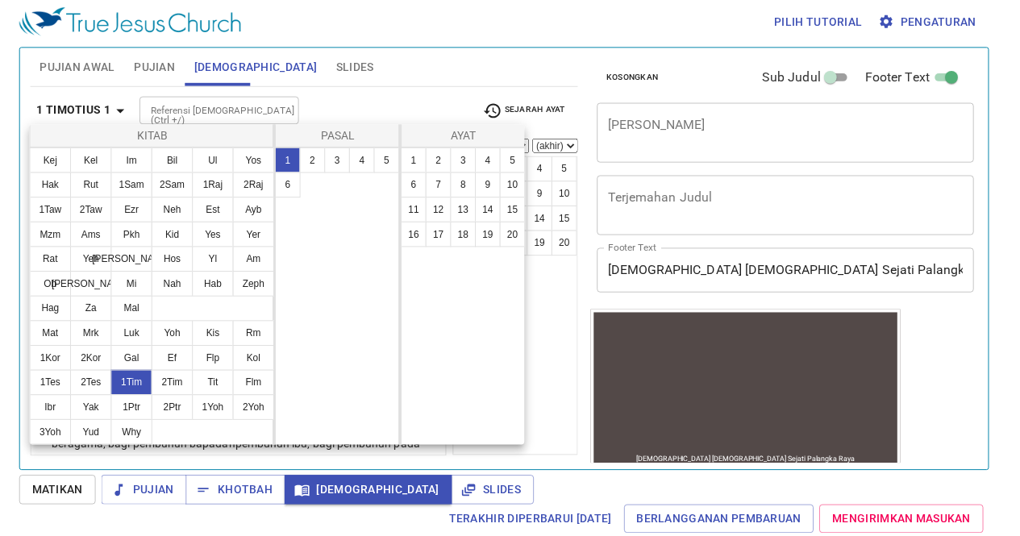
scroll to position [0, 0]
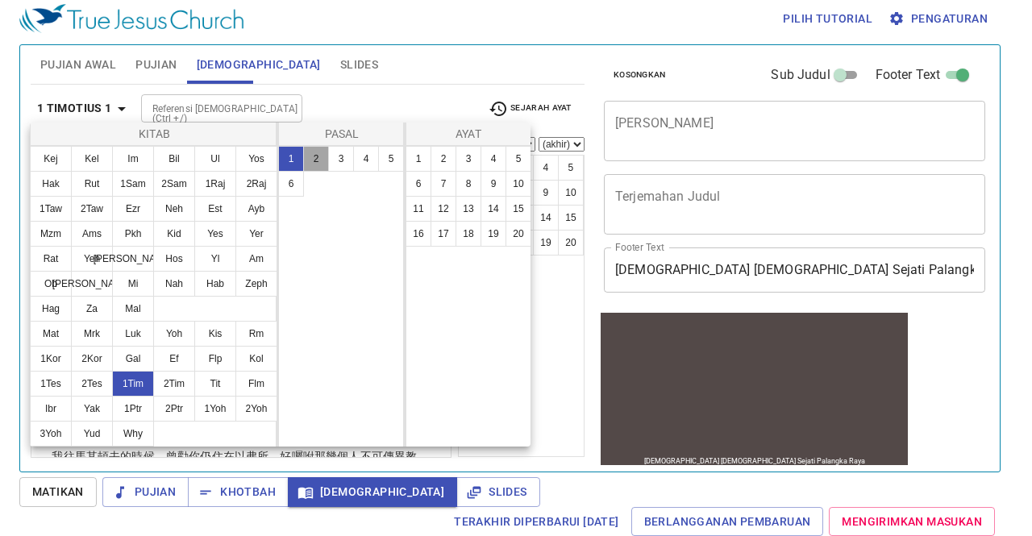
click at [310, 165] on button "2" at bounding box center [316, 159] width 26 height 26
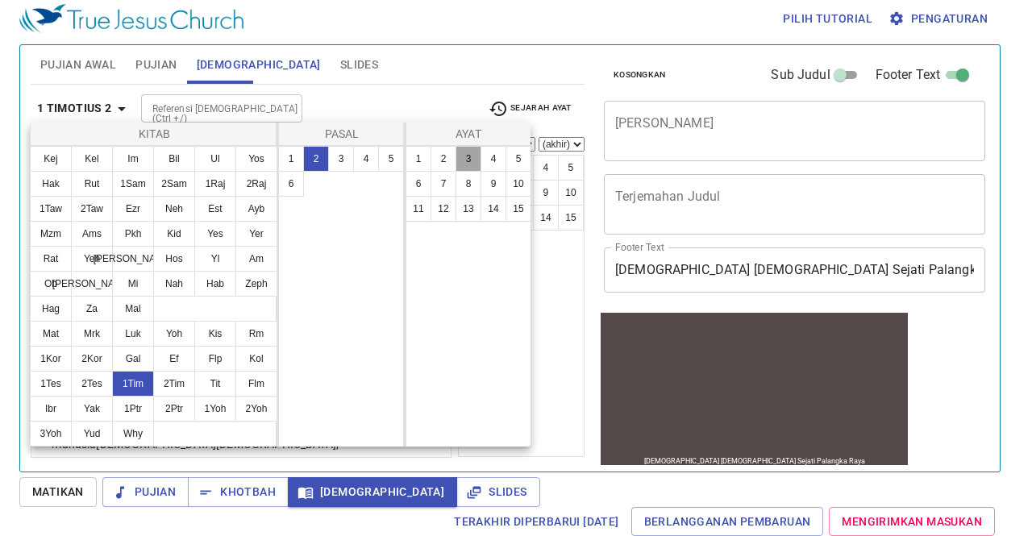
click at [474, 163] on button "3" at bounding box center [469, 159] width 26 height 26
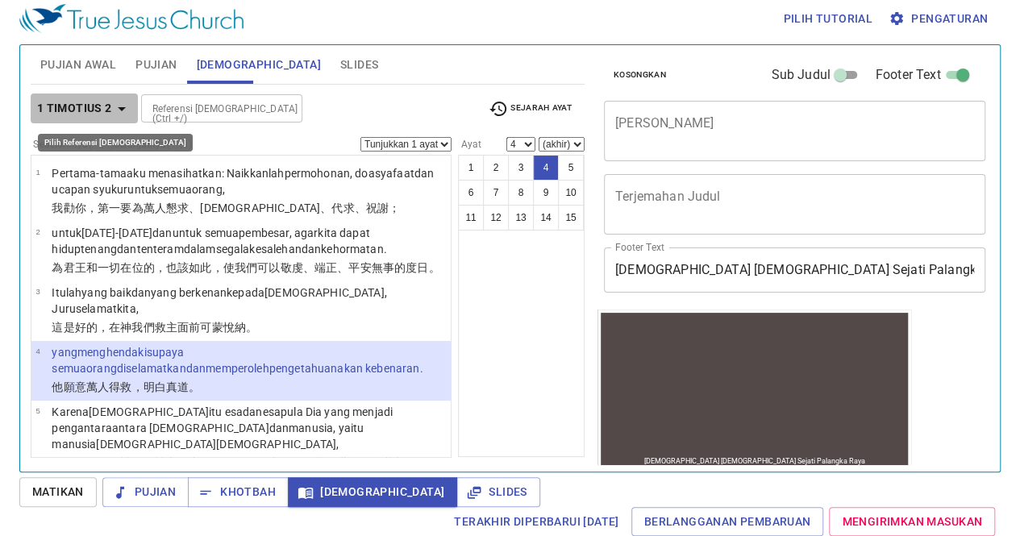
click at [95, 108] on b "1 Timotius 2" at bounding box center [74, 108] width 75 height 20
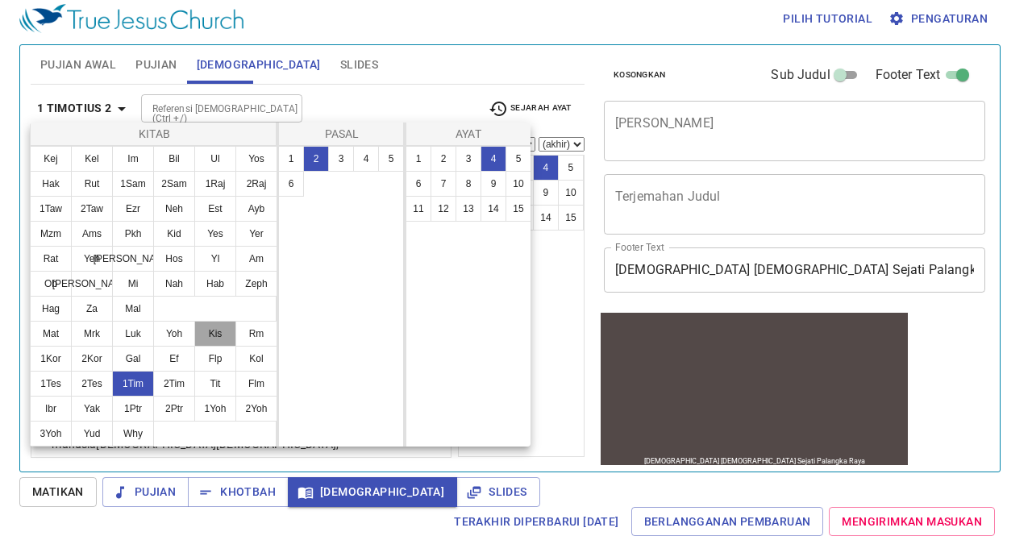
click at [207, 338] on button "Kis" at bounding box center [215, 334] width 42 height 26
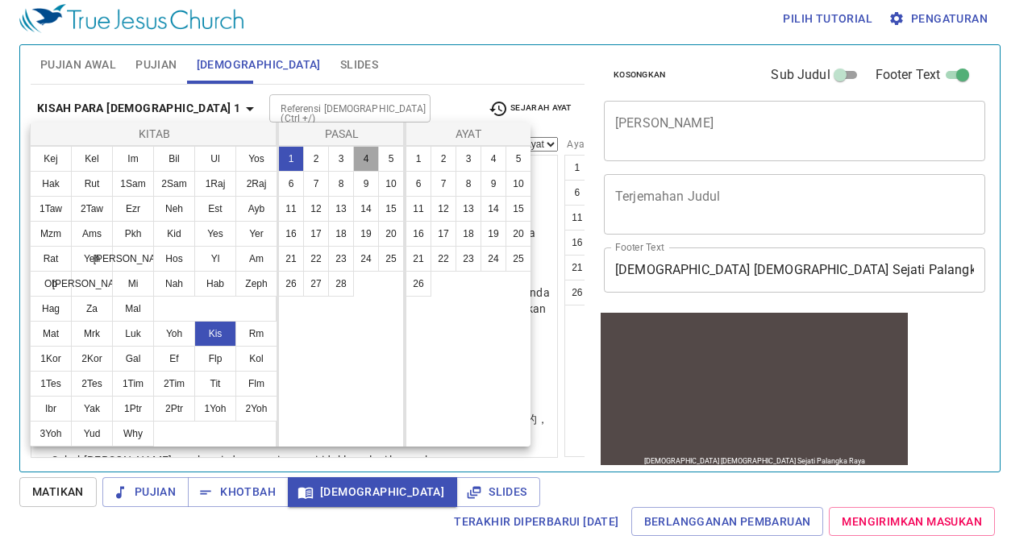
click at [371, 162] on button "4" at bounding box center [366, 159] width 26 height 26
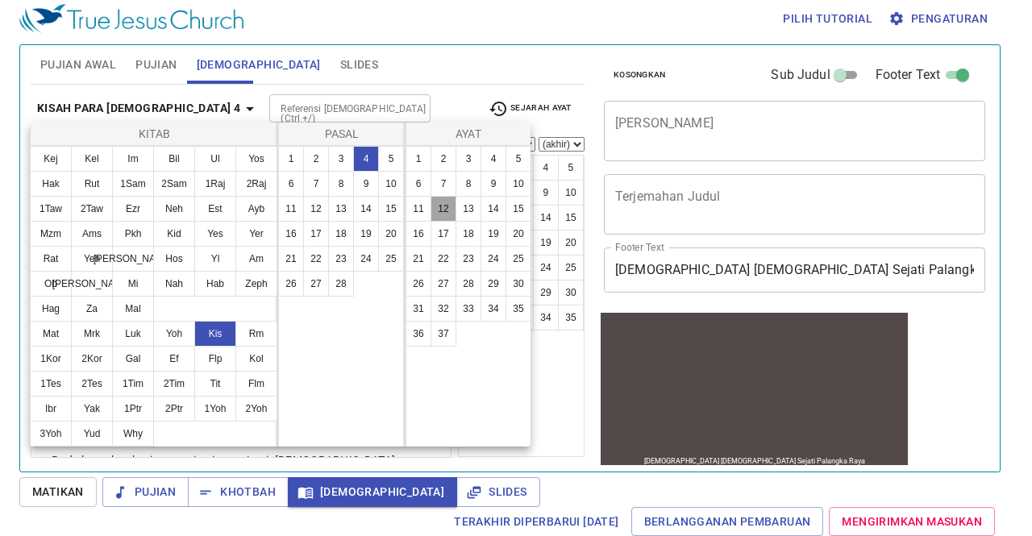
click at [453, 211] on button "12" at bounding box center [444, 209] width 26 height 26
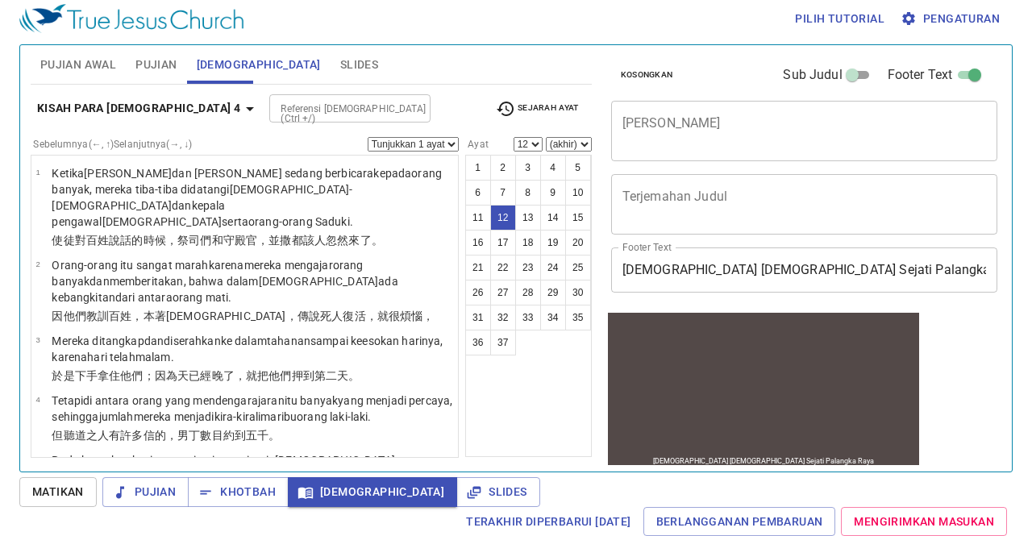
scroll to position [719, 0]
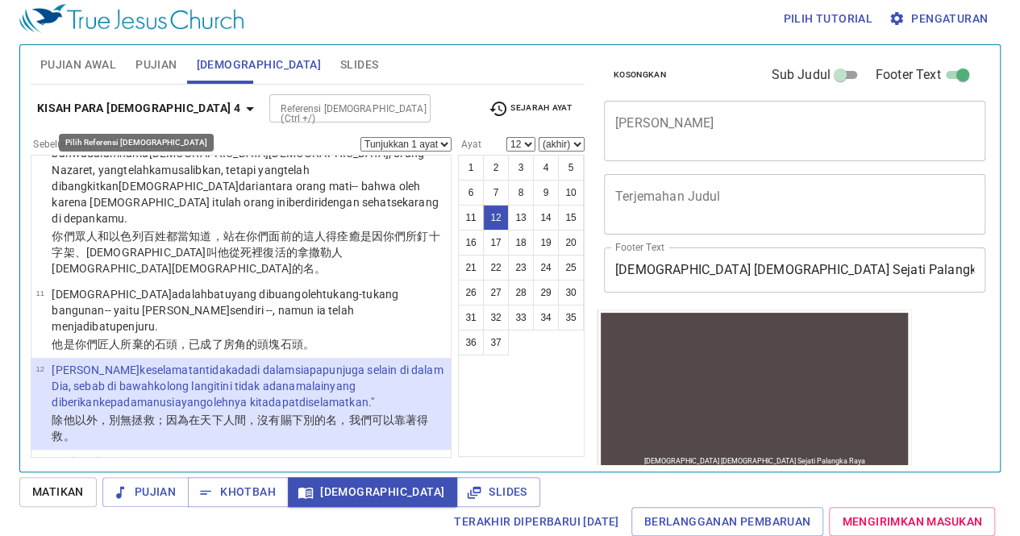
click at [97, 104] on b "Kisah Para [DEMOGRAPHIC_DATA] 4" at bounding box center [138, 108] width 203 height 20
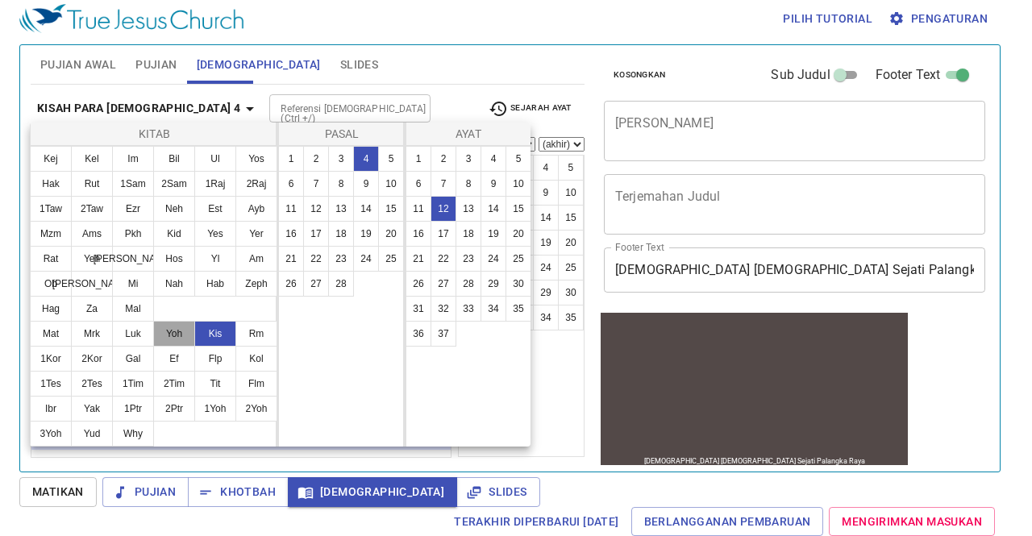
click at [187, 326] on button "Yoh" at bounding box center [174, 334] width 42 height 26
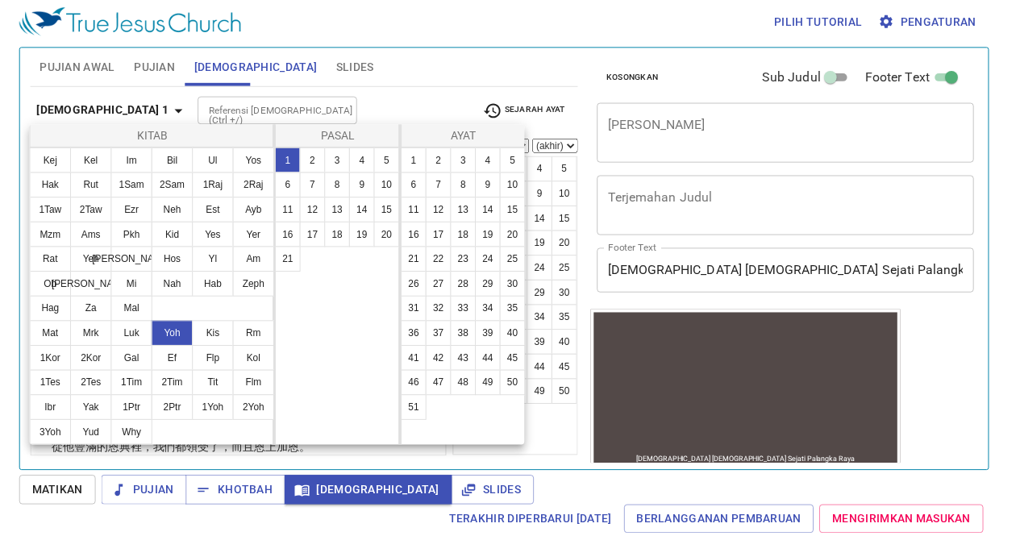
scroll to position [0, 0]
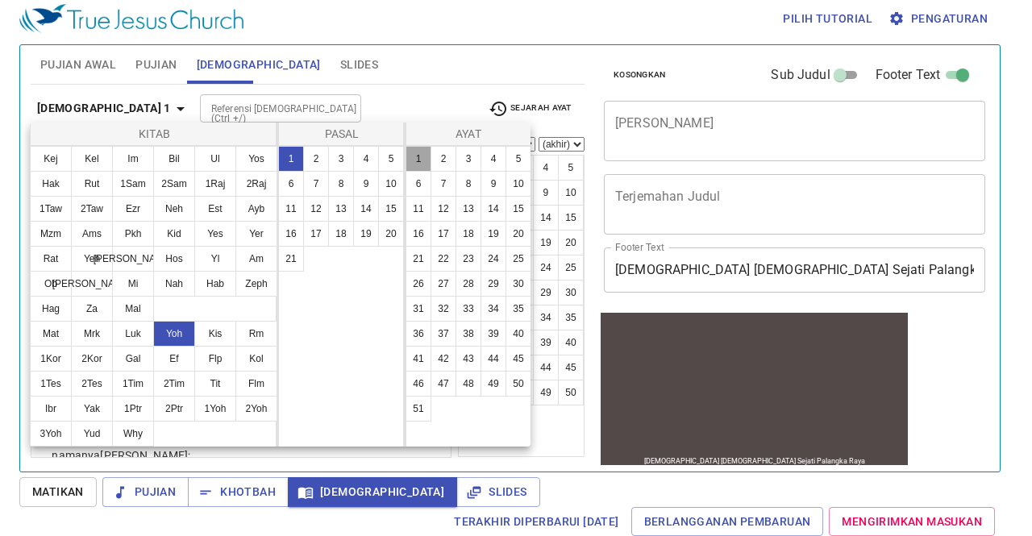
click at [418, 157] on button "1" at bounding box center [419, 159] width 26 height 26
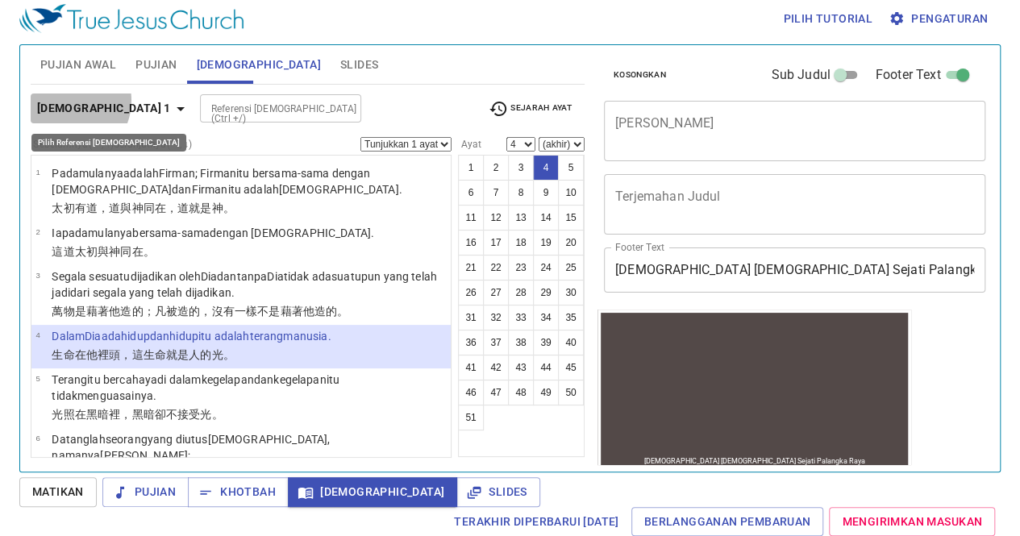
click at [65, 99] on b "[DEMOGRAPHIC_DATA] 1" at bounding box center [104, 108] width 134 height 20
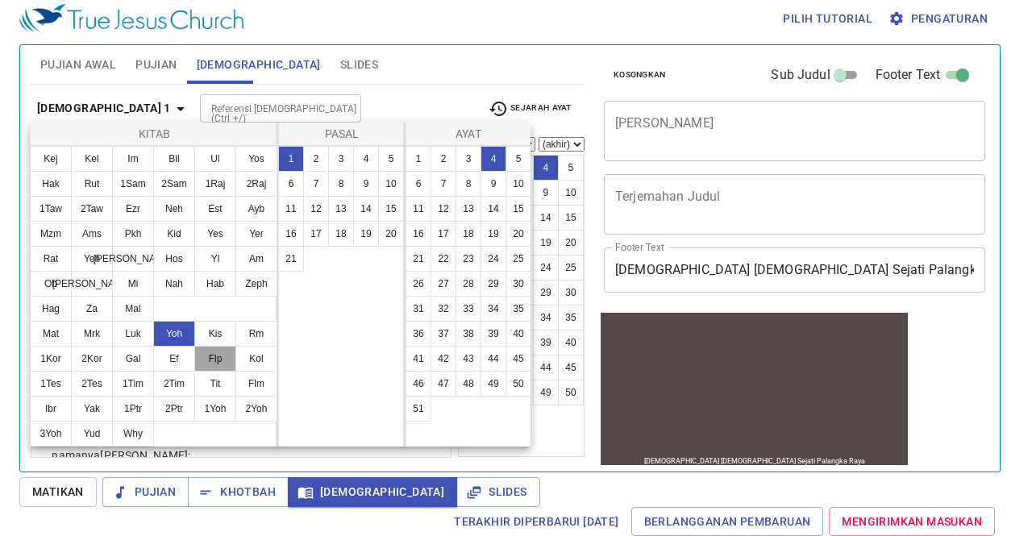
click at [226, 352] on button "Flp" at bounding box center [215, 359] width 42 height 26
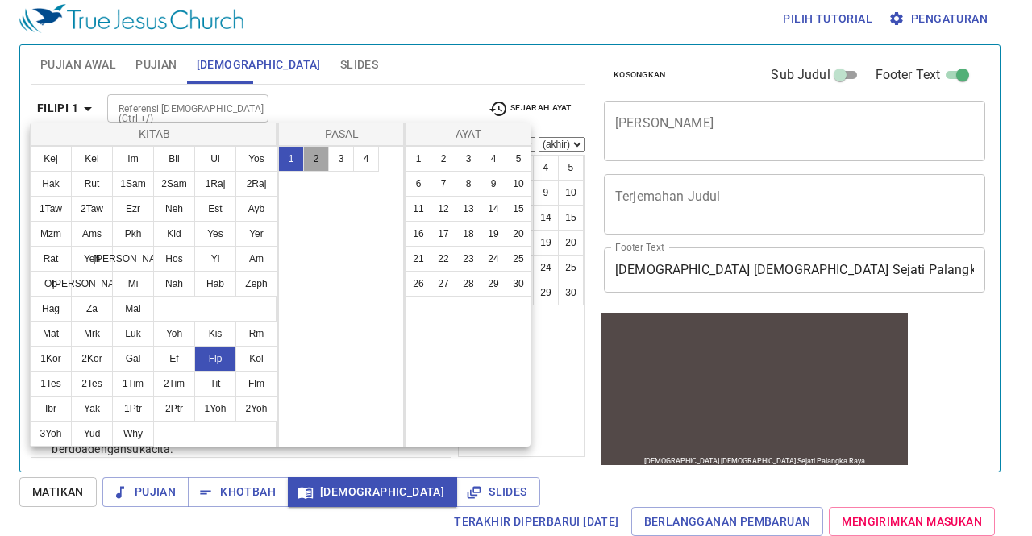
click at [319, 166] on button "2" at bounding box center [316, 159] width 26 height 26
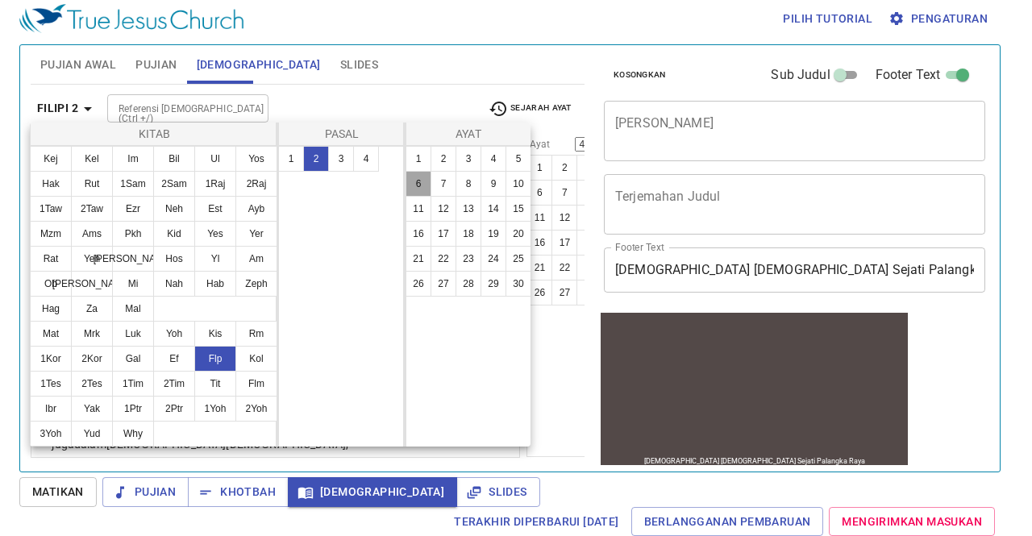
click at [429, 178] on button "6" at bounding box center [419, 184] width 26 height 26
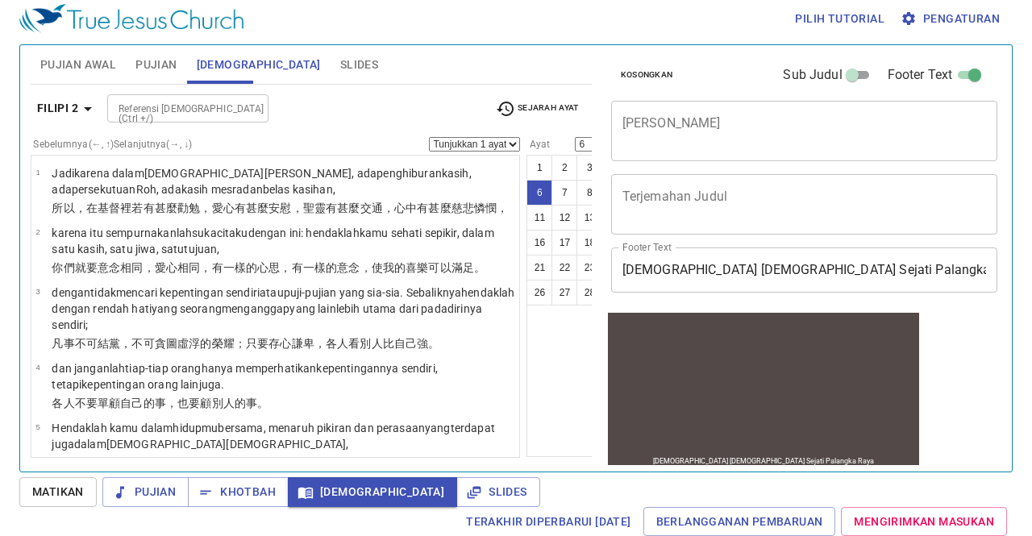
scroll to position [248, 0]
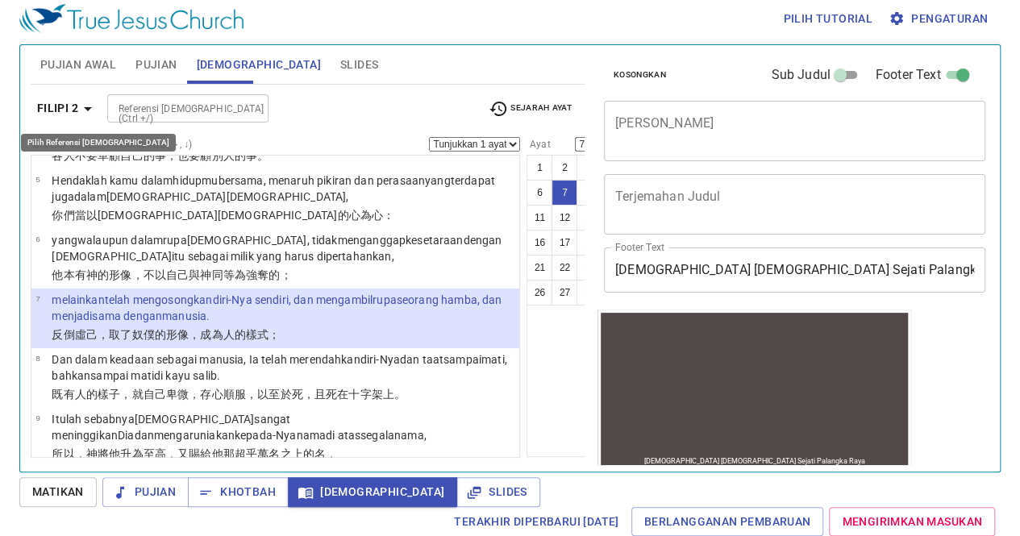
click at [73, 107] on b "Filipi 2" at bounding box center [57, 108] width 41 height 20
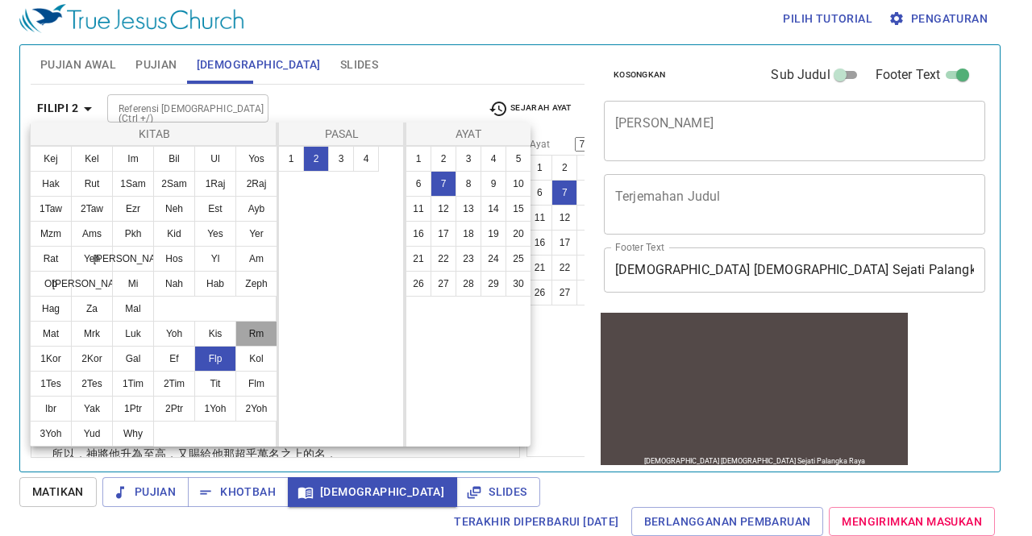
click at [241, 328] on button "Rm" at bounding box center [257, 334] width 42 height 26
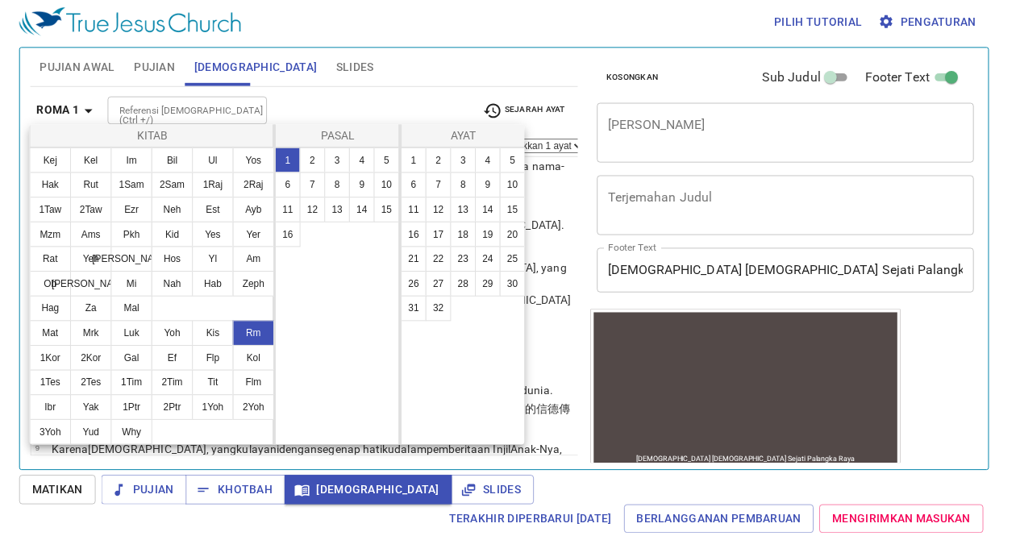
scroll to position [0, 0]
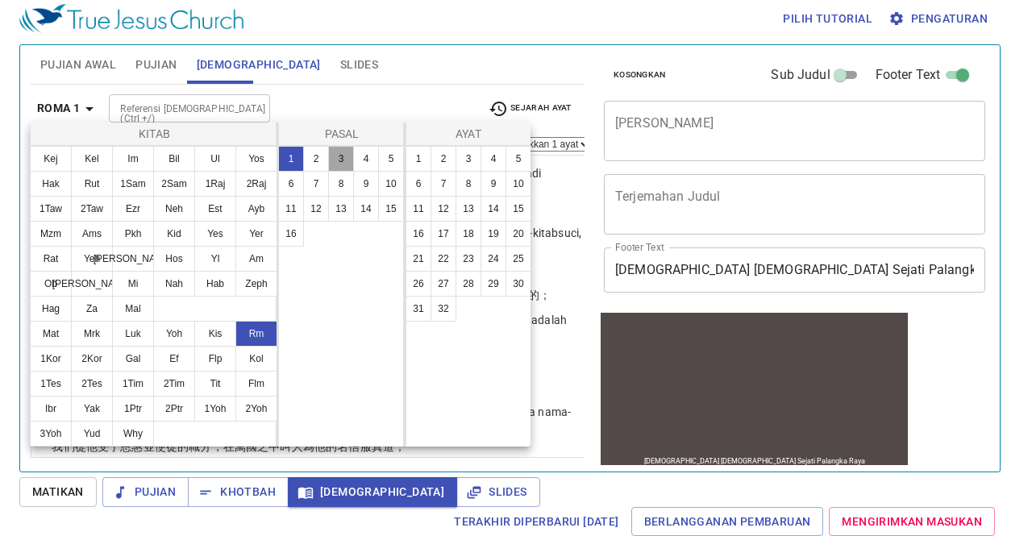
click at [341, 151] on button "3" at bounding box center [341, 159] width 26 height 26
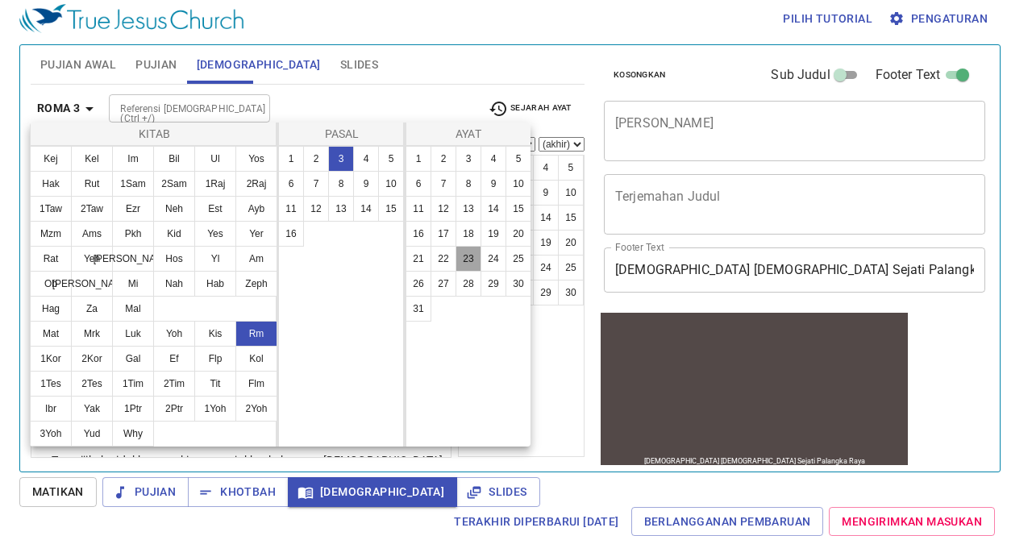
click at [479, 261] on button "23" at bounding box center [469, 259] width 26 height 26
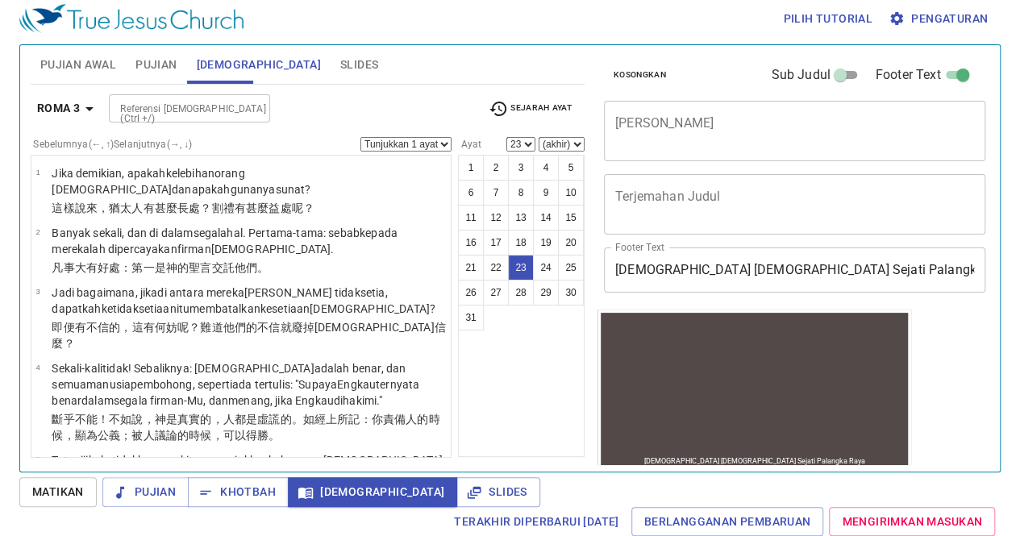
scroll to position [1311, 0]
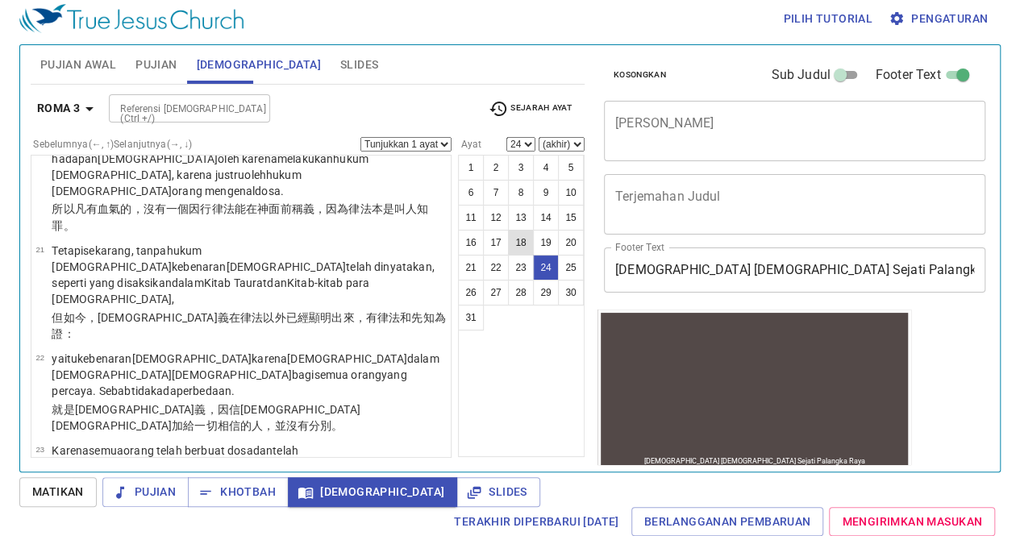
select select "25"
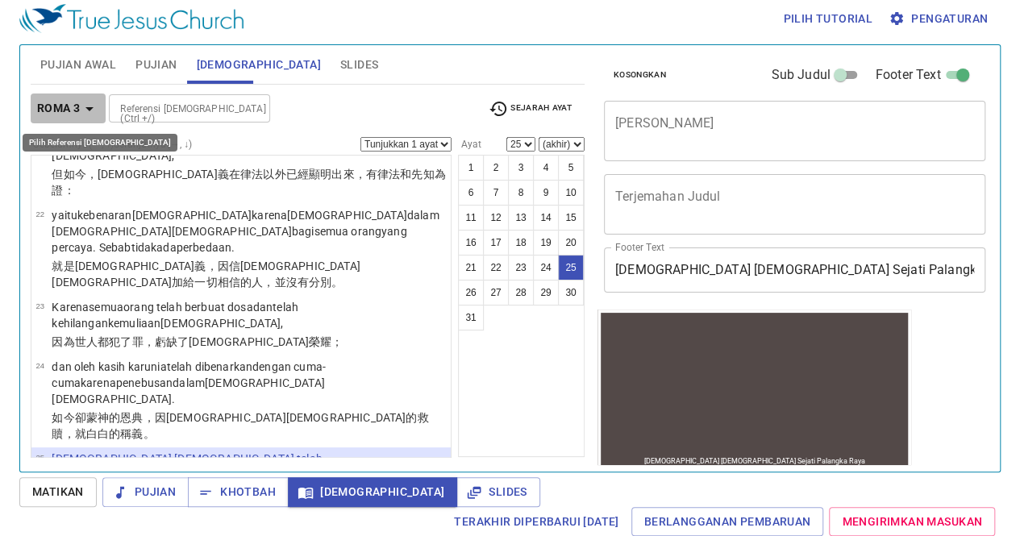
click at [93, 102] on icon "button" at bounding box center [89, 108] width 19 height 19
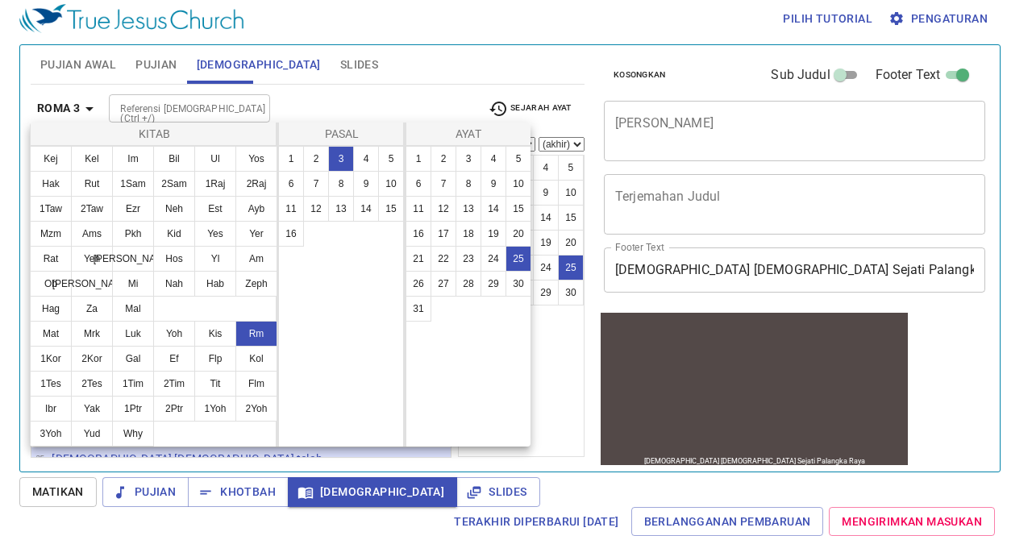
click at [282, 62] on div at bounding box center [516, 268] width 1032 height 536
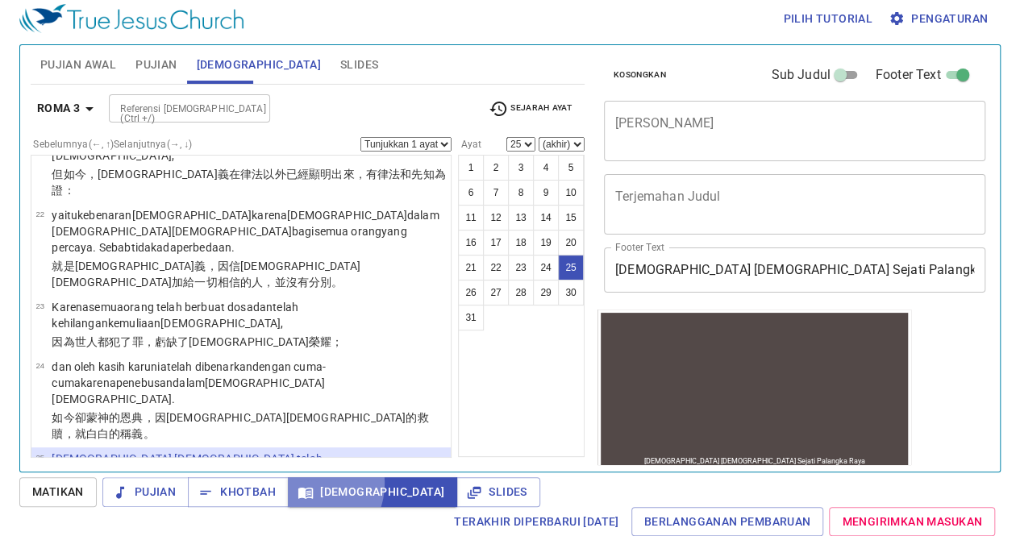
click at [306, 483] on span "[DEMOGRAPHIC_DATA]" at bounding box center [373, 492] width 144 height 20
drag, startPoint x: 306, startPoint y: 483, endPoint x: 226, endPoint y: 502, distance: 82.9
click at [226, 502] on div "Pujian Khotbah [DEMOGRAPHIC_DATA] Slides" at bounding box center [321, 492] width 438 height 30
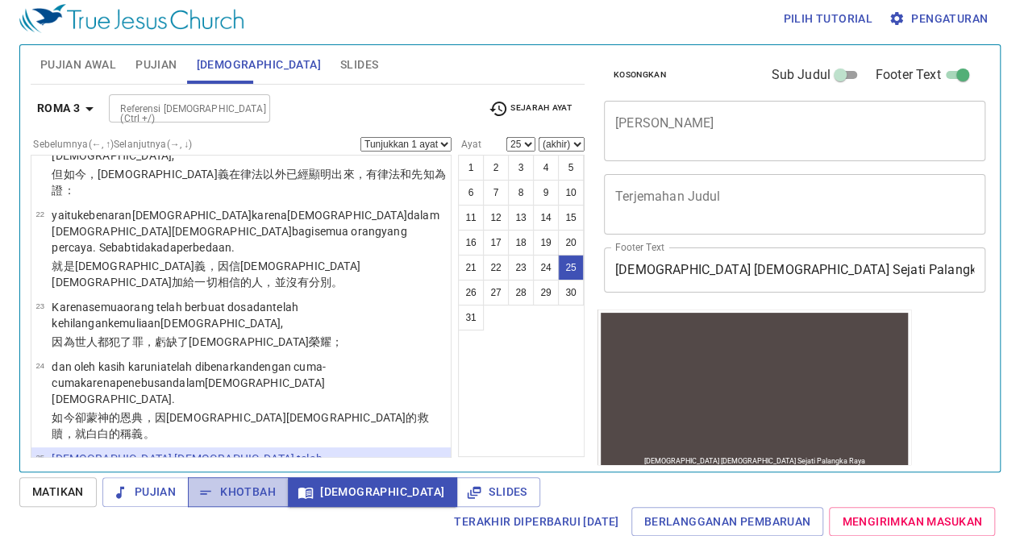
click at [226, 502] on button "Khotbah" at bounding box center [238, 492] width 101 height 30
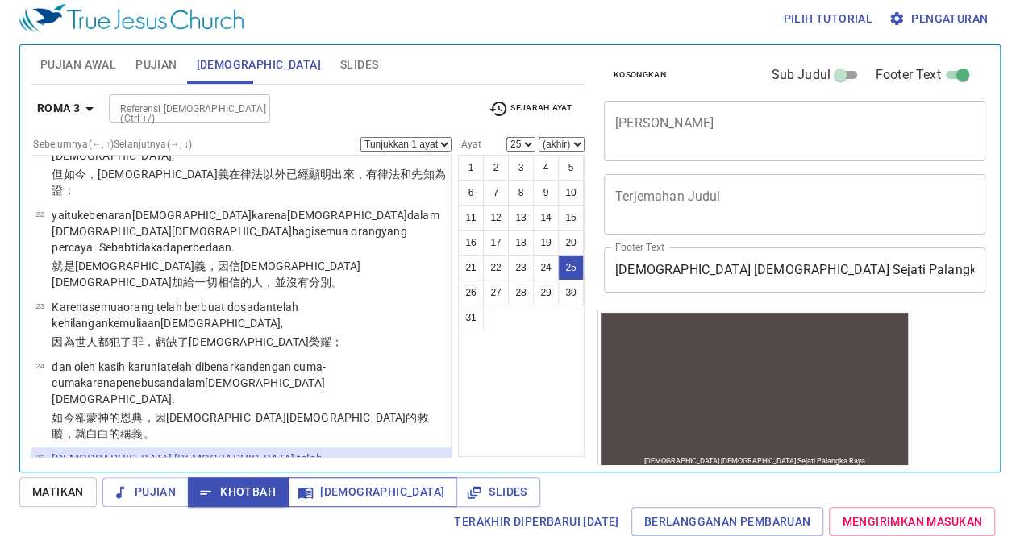
click at [350, 489] on span "[DEMOGRAPHIC_DATA]" at bounding box center [373, 492] width 144 height 20
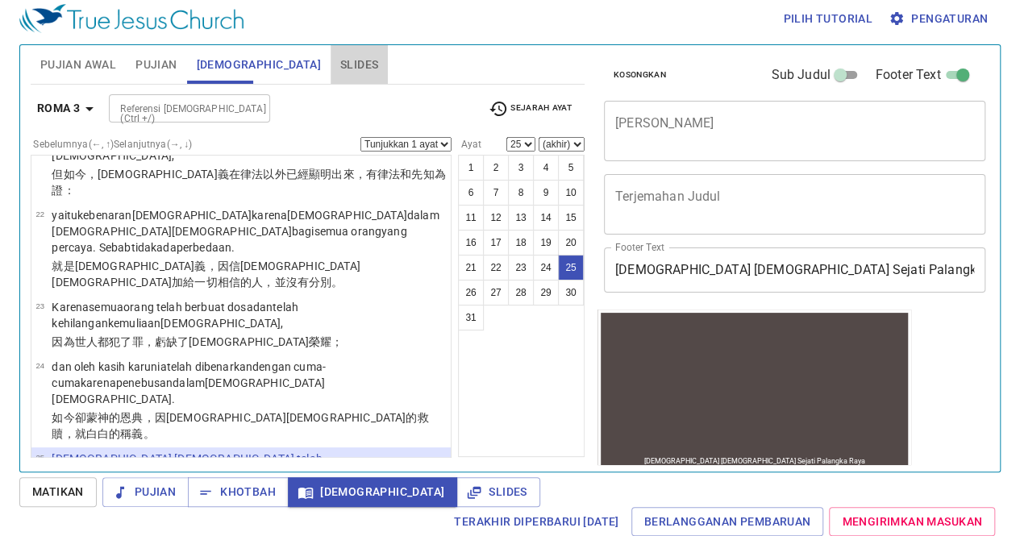
click at [340, 65] on span "Slides" at bounding box center [359, 65] width 38 height 20
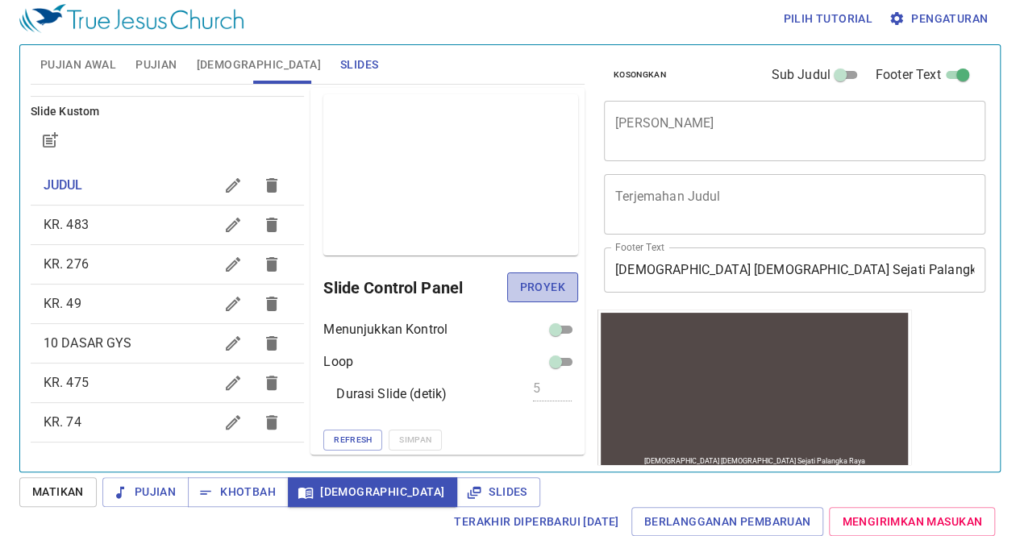
click at [552, 286] on span "Proyek" at bounding box center [542, 287] width 45 height 20
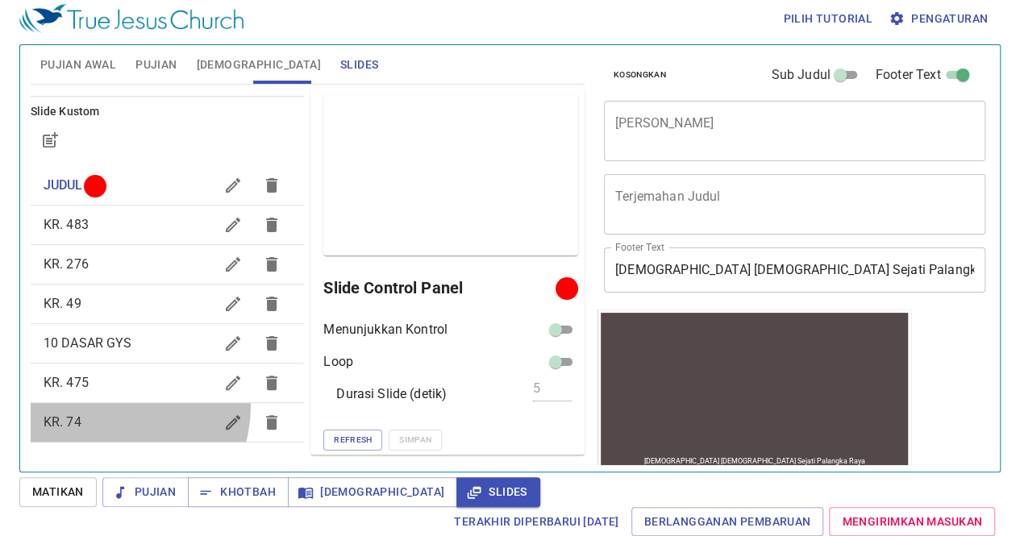
click at [105, 405] on div "KR. 74" at bounding box center [168, 422] width 274 height 39
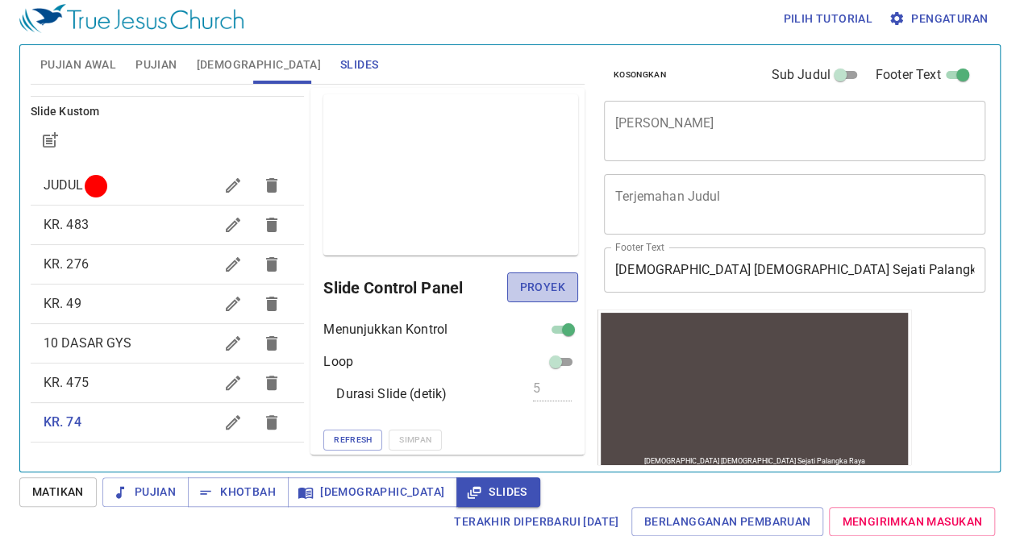
click at [529, 286] on span "Proyek" at bounding box center [542, 287] width 45 height 20
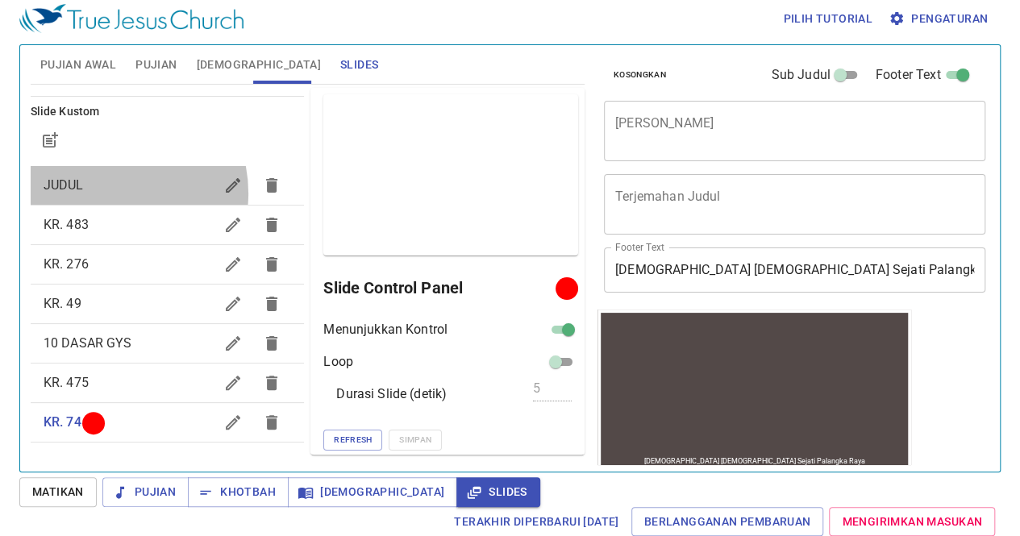
click at [105, 193] on span "JUDUL" at bounding box center [129, 185] width 171 height 19
checkbox input "false"
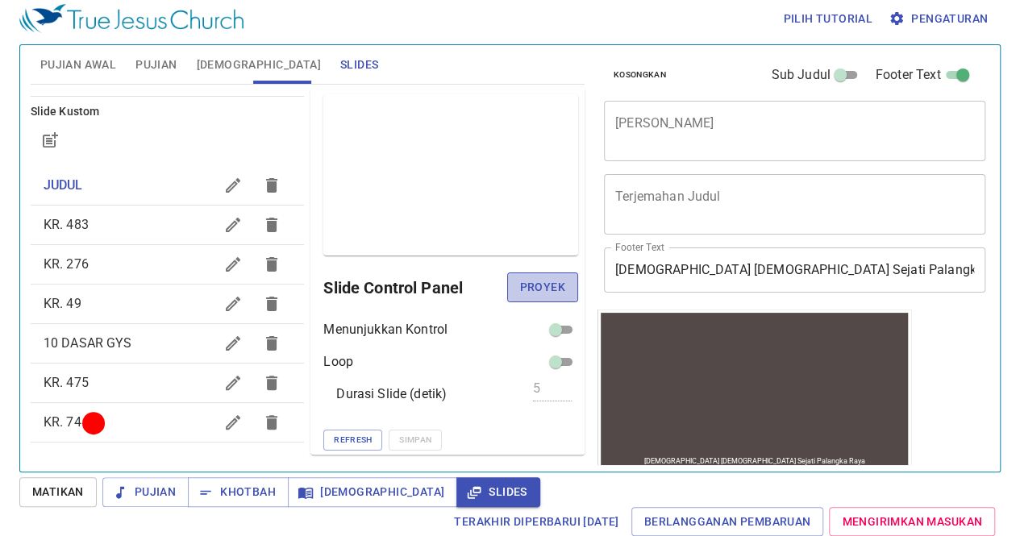
click at [521, 283] on span "Proyek" at bounding box center [542, 287] width 45 height 20
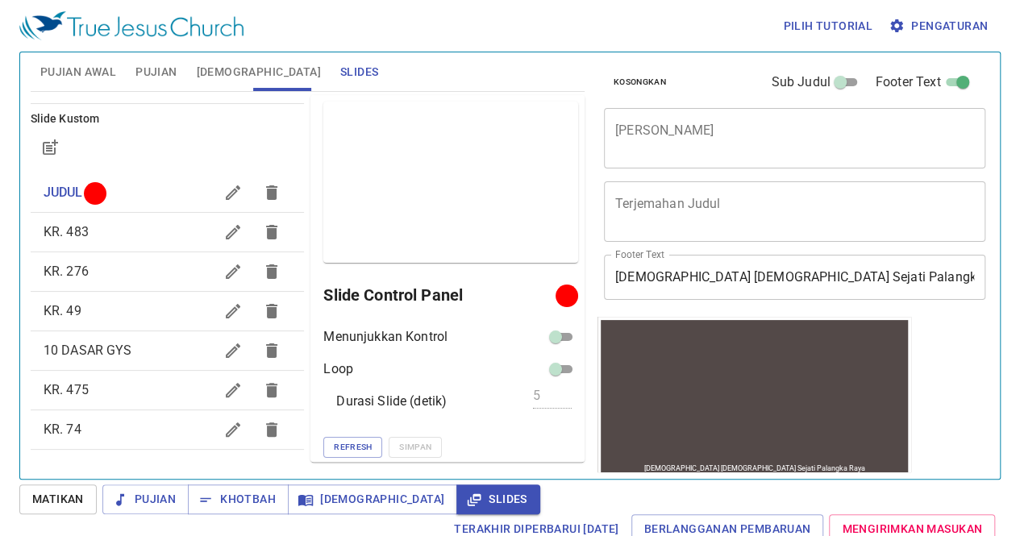
click at [108, 340] on div "10 DASAR GYS" at bounding box center [168, 350] width 274 height 39
click at [520, 292] on span "Proyek" at bounding box center [542, 295] width 45 height 20
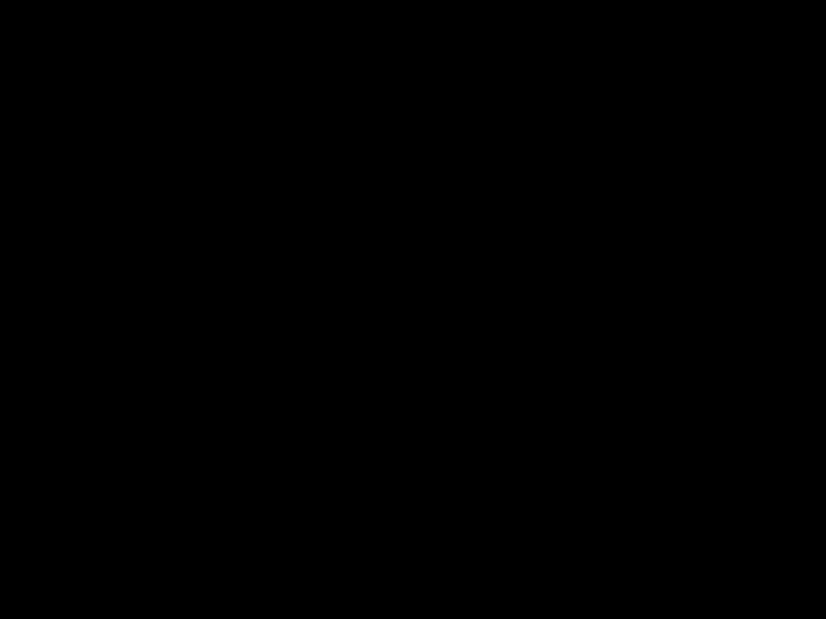
click at [651, 334] on div at bounding box center [413, 309] width 826 height 619
